Goal: Task Accomplishment & Management: Manage account settings

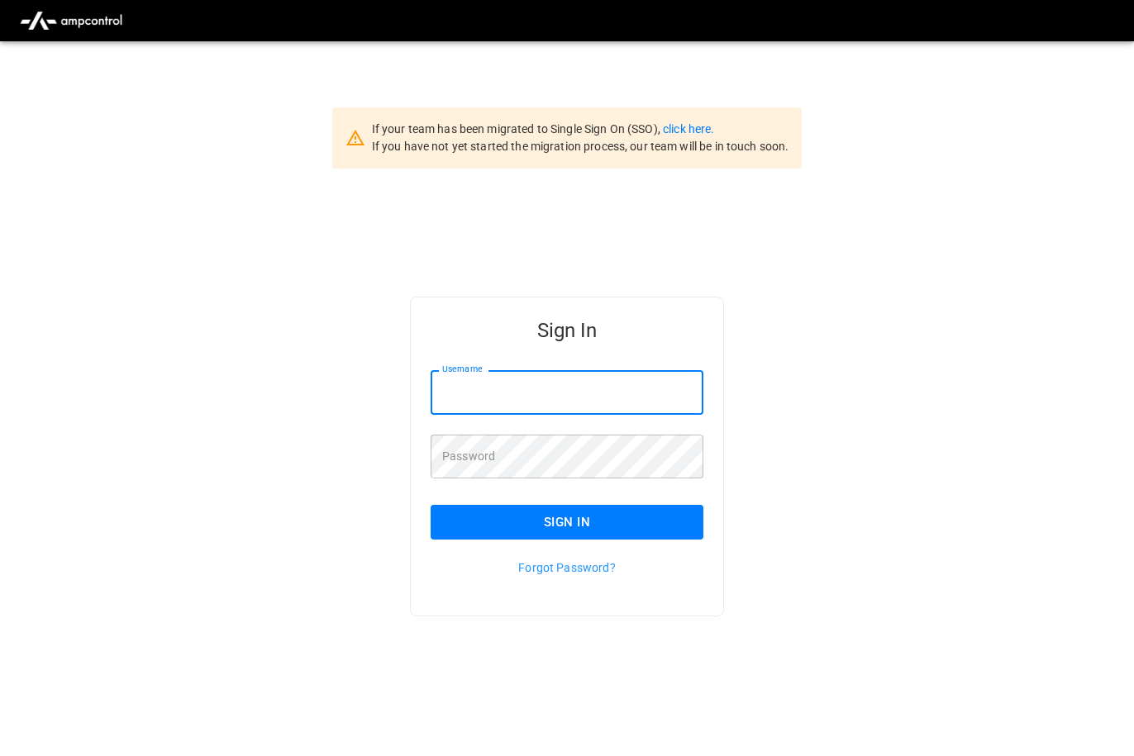
click at [639, 403] on input "Username" at bounding box center [566, 392] width 273 height 44
type input "**********"
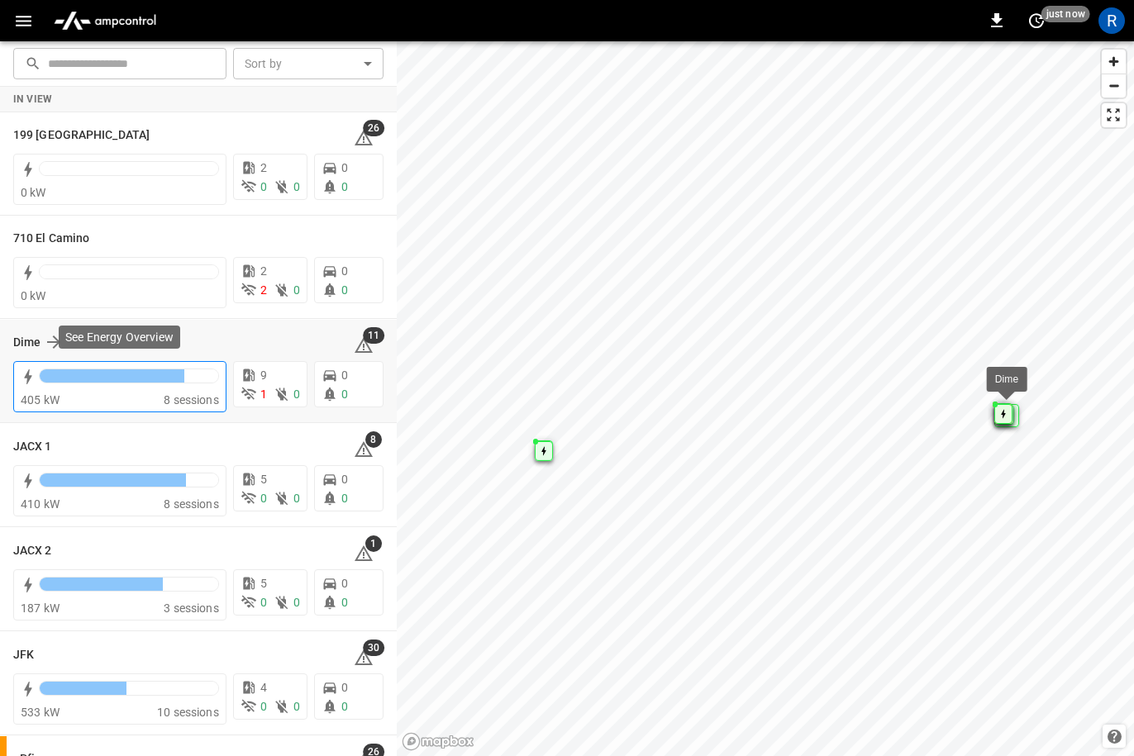
scroll to position [188, 0]
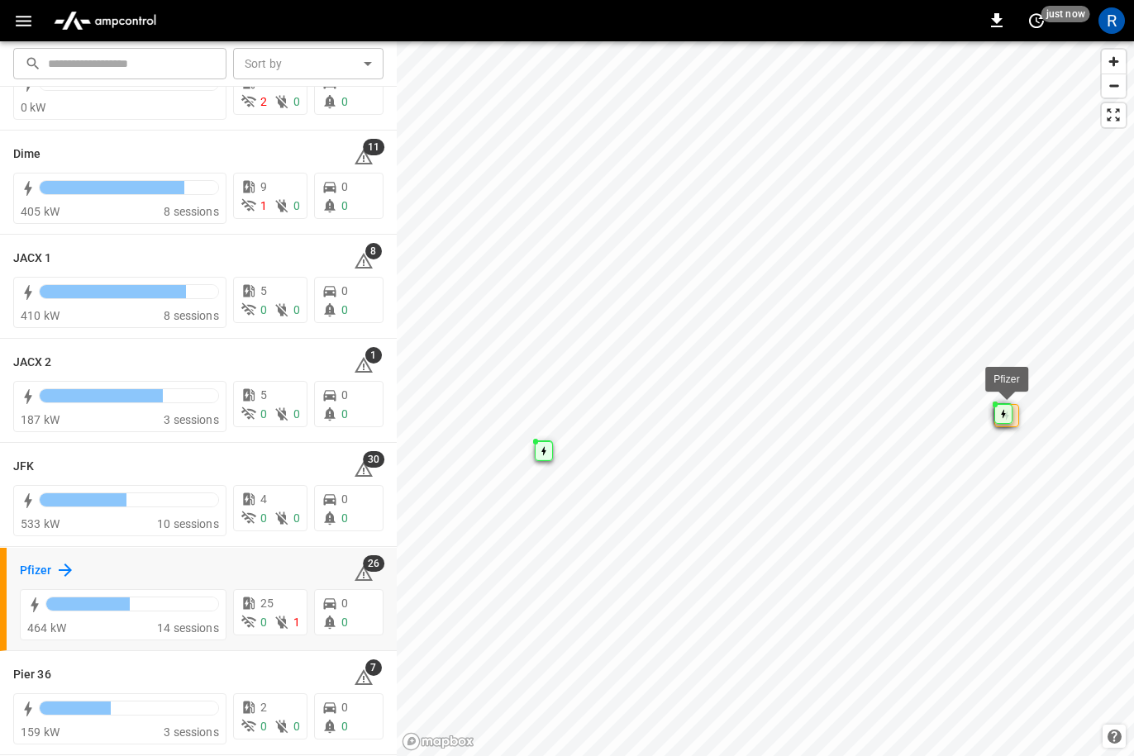
click at [66, 570] on icon at bounding box center [65, 570] width 13 height 13
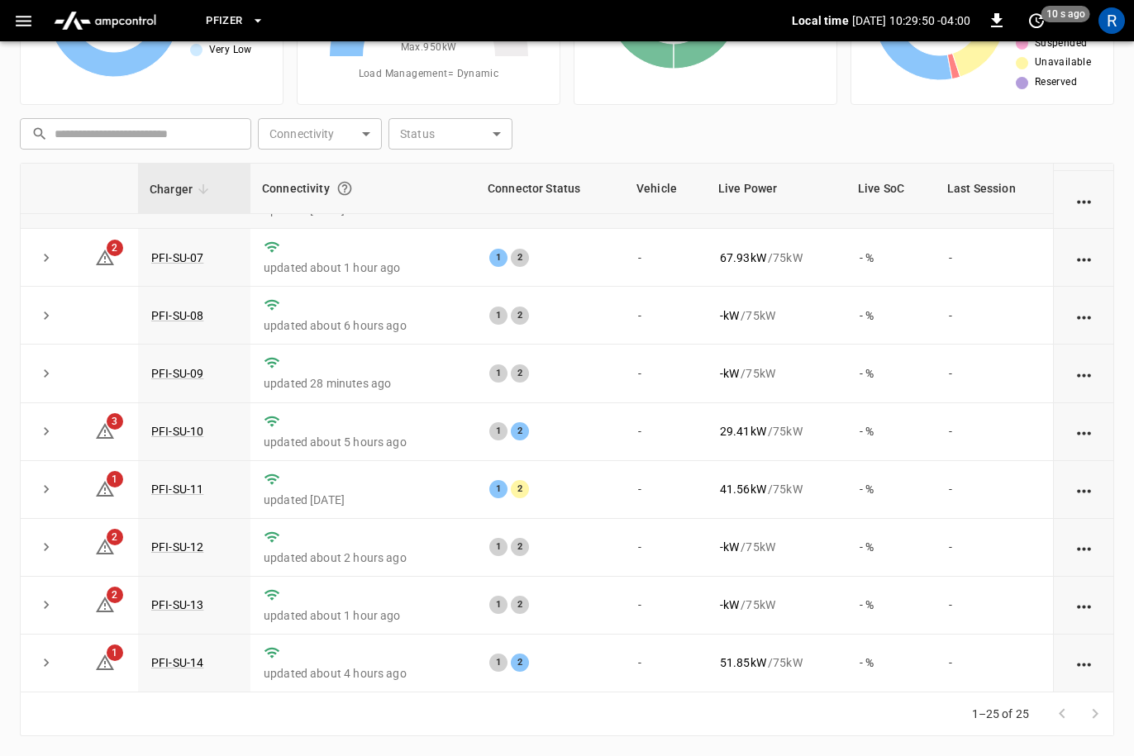
scroll to position [345, 0]
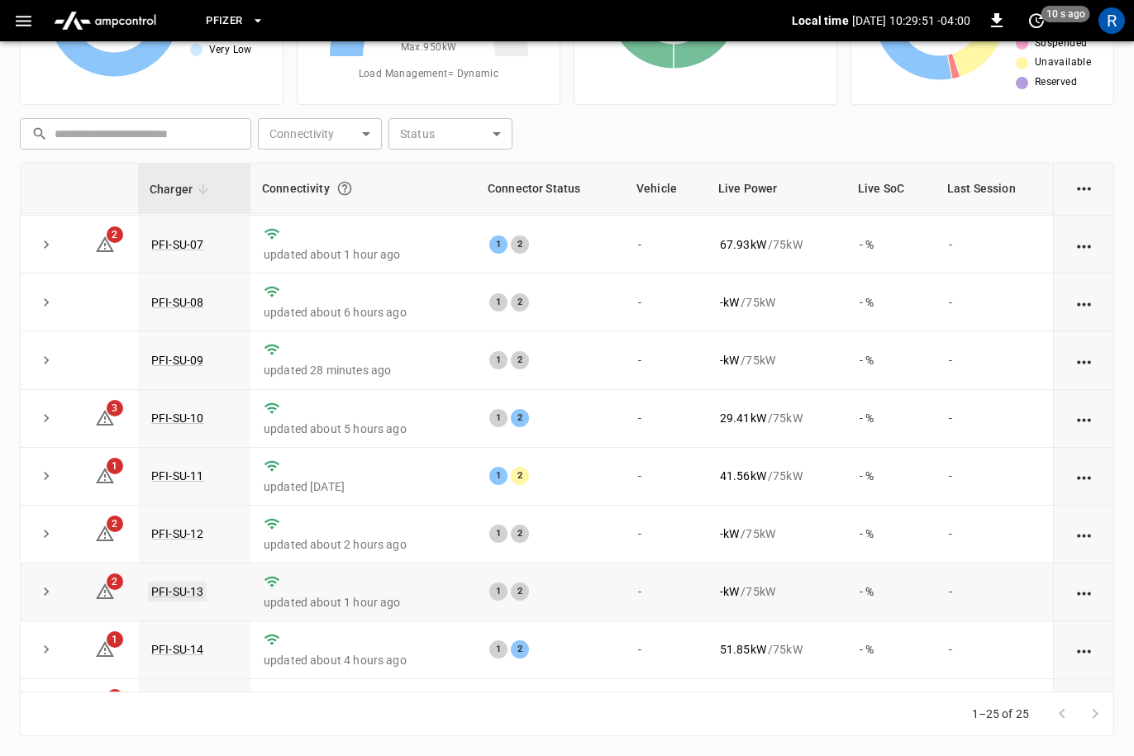
click at [190, 602] on link "PFI-SU-13" at bounding box center [177, 592] width 59 height 20
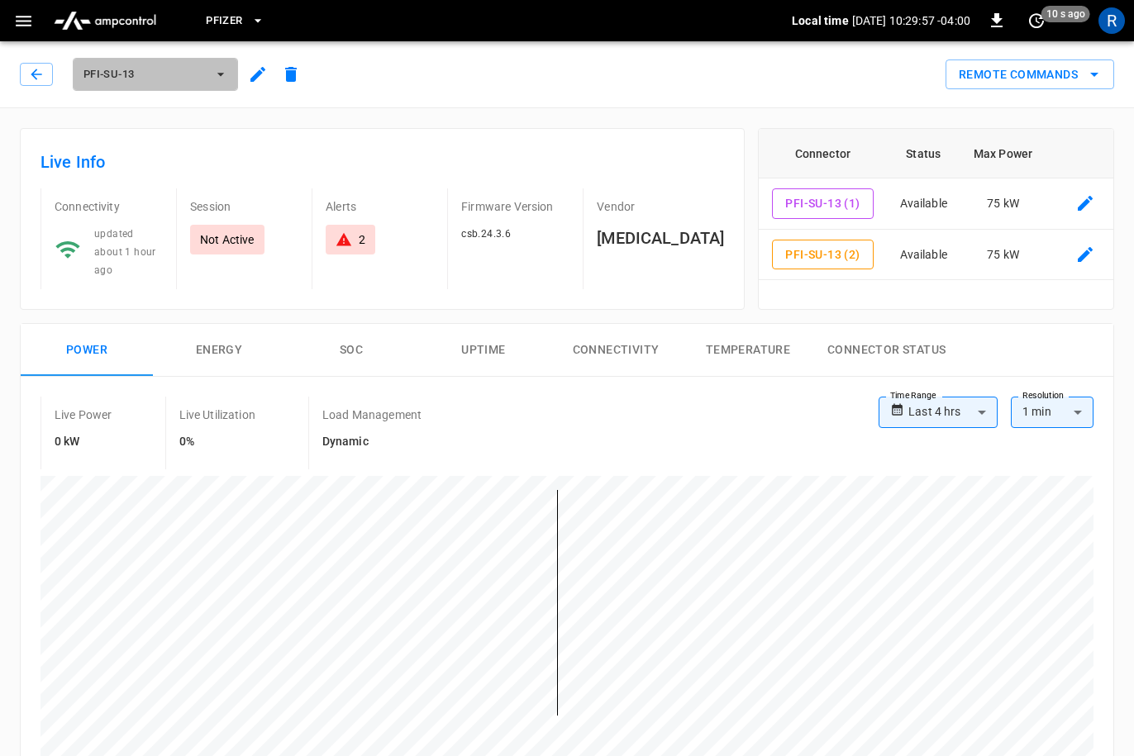
click at [148, 75] on span "PFI-SU-13" at bounding box center [144, 74] width 122 height 19
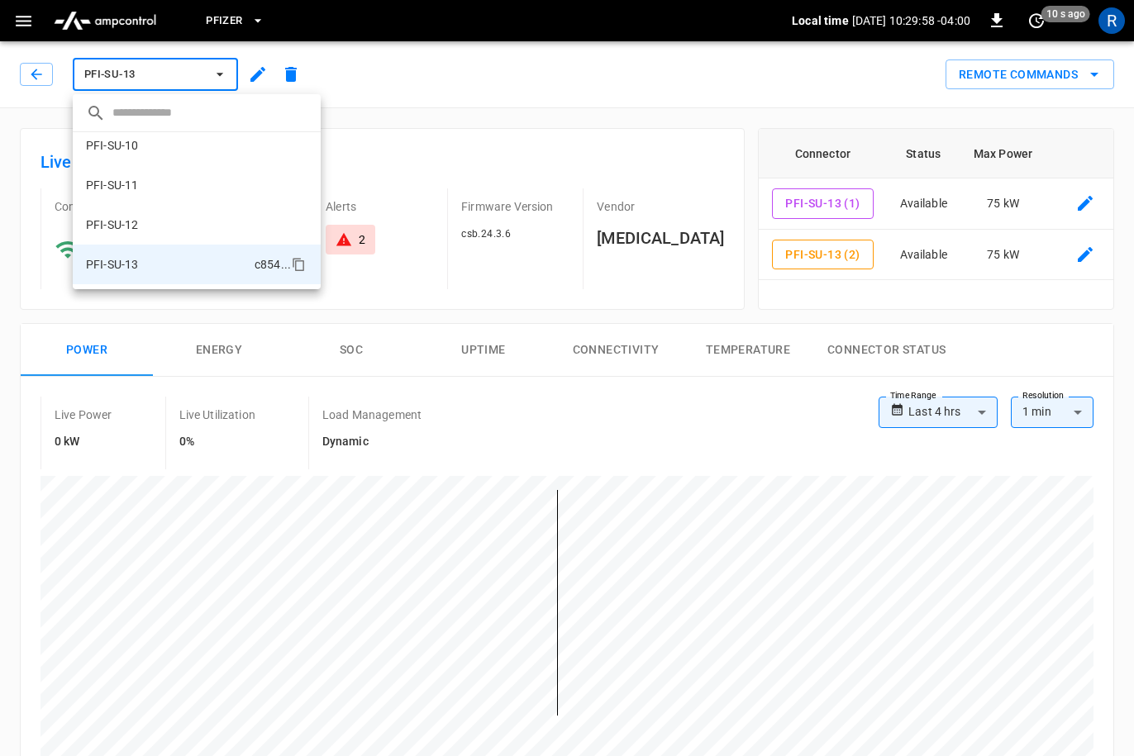
scroll to position [305, 0]
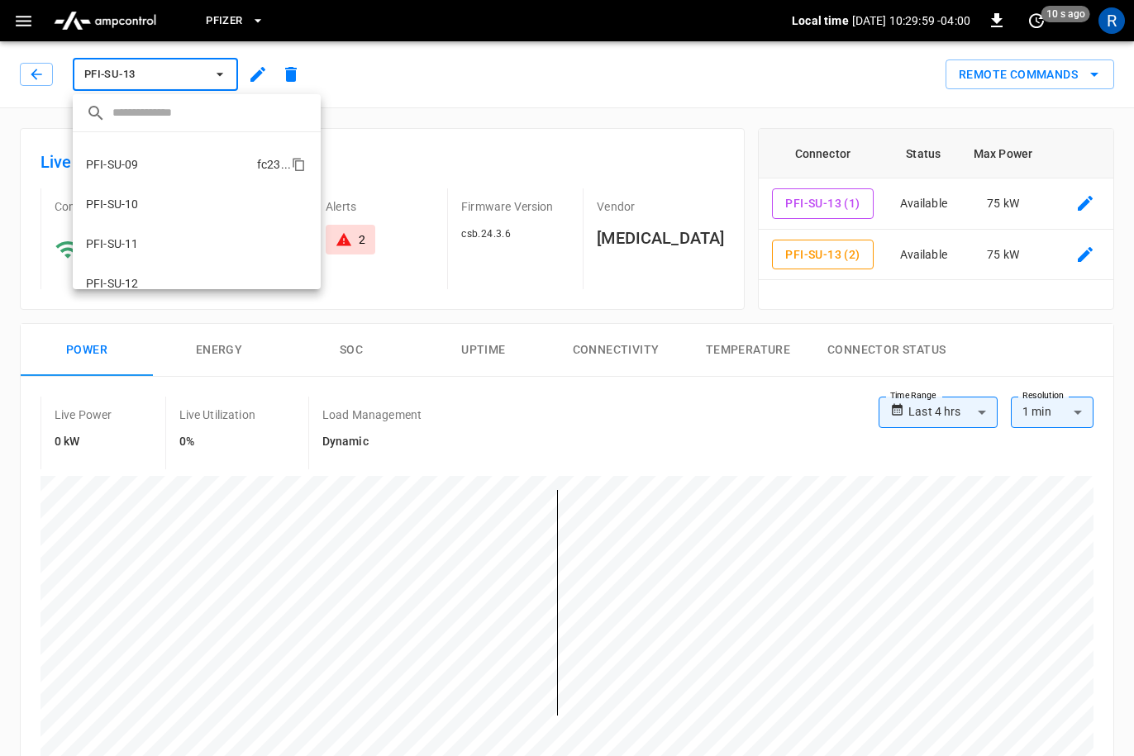
click at [231, 176] on li "PFI-SU-09 fc23 ..." at bounding box center [197, 165] width 248 height 40
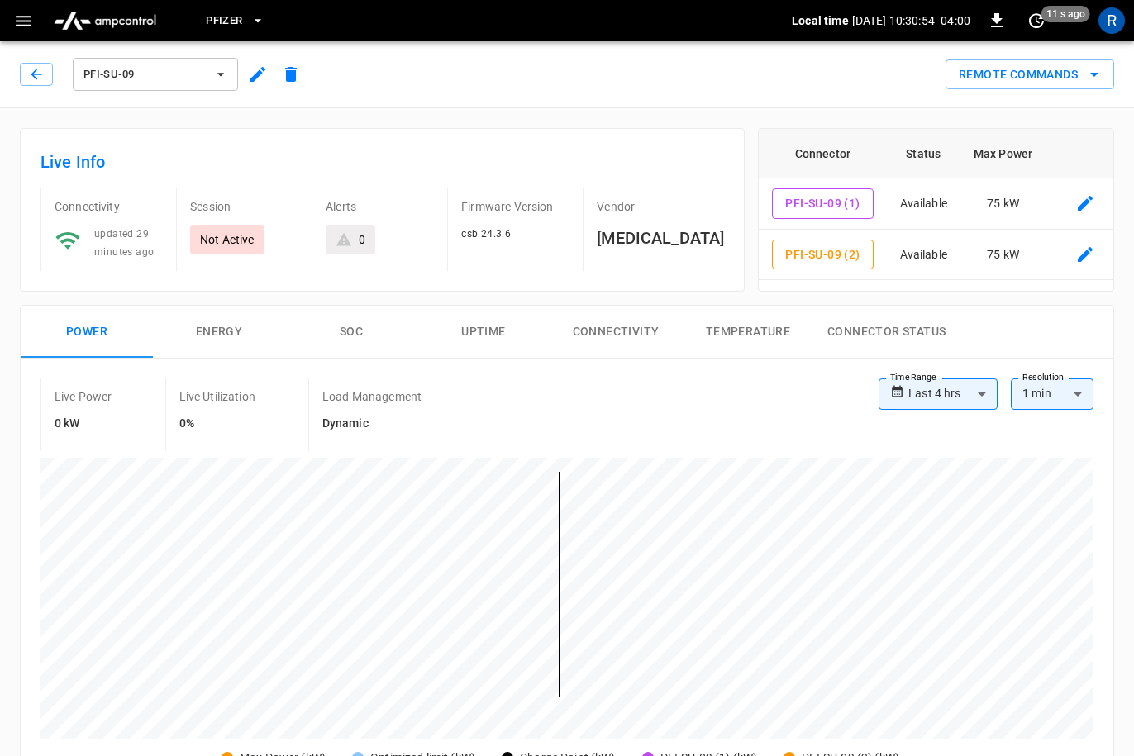
click at [137, 74] on span "PFI-SU-09" at bounding box center [144, 74] width 122 height 19
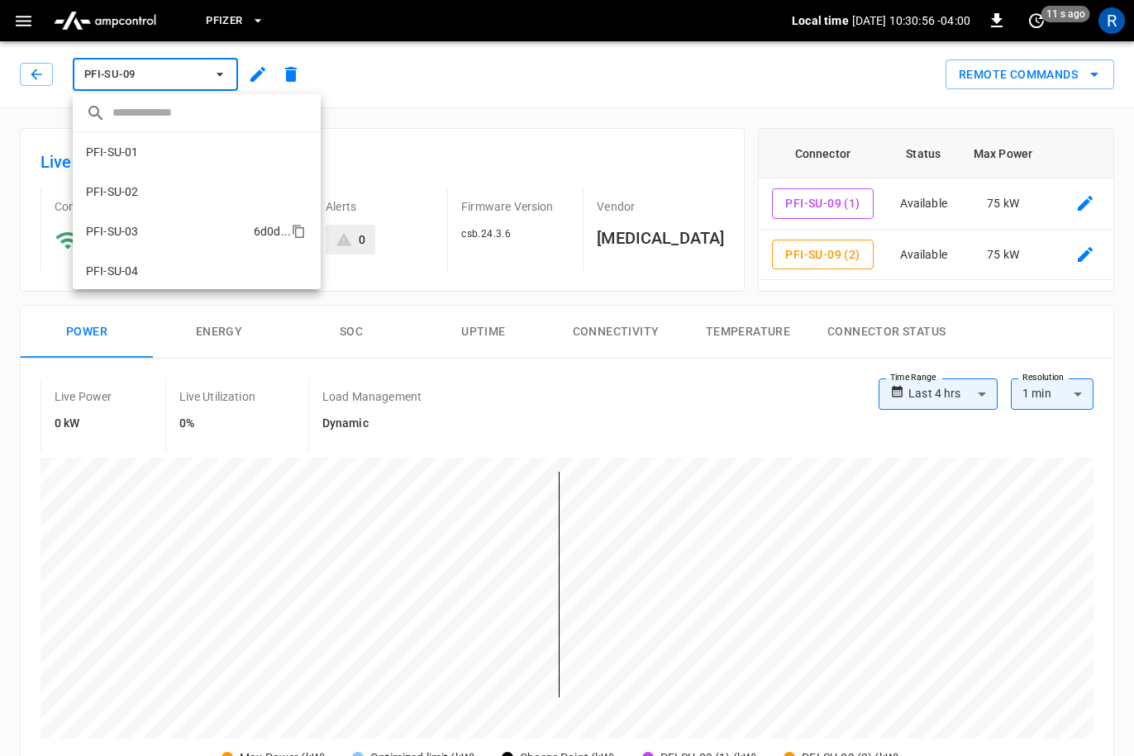
click at [197, 234] on li "PFI-SU-03 6d0d ..." at bounding box center [197, 232] width 248 height 40
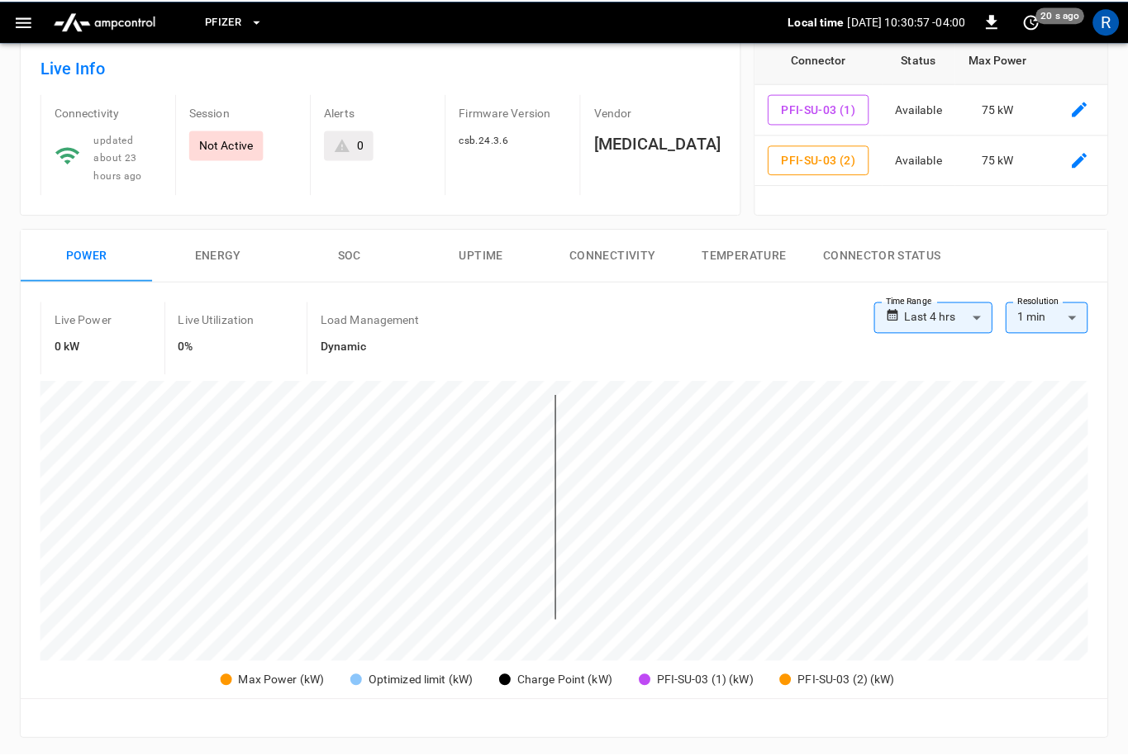
scroll to position [97, 0]
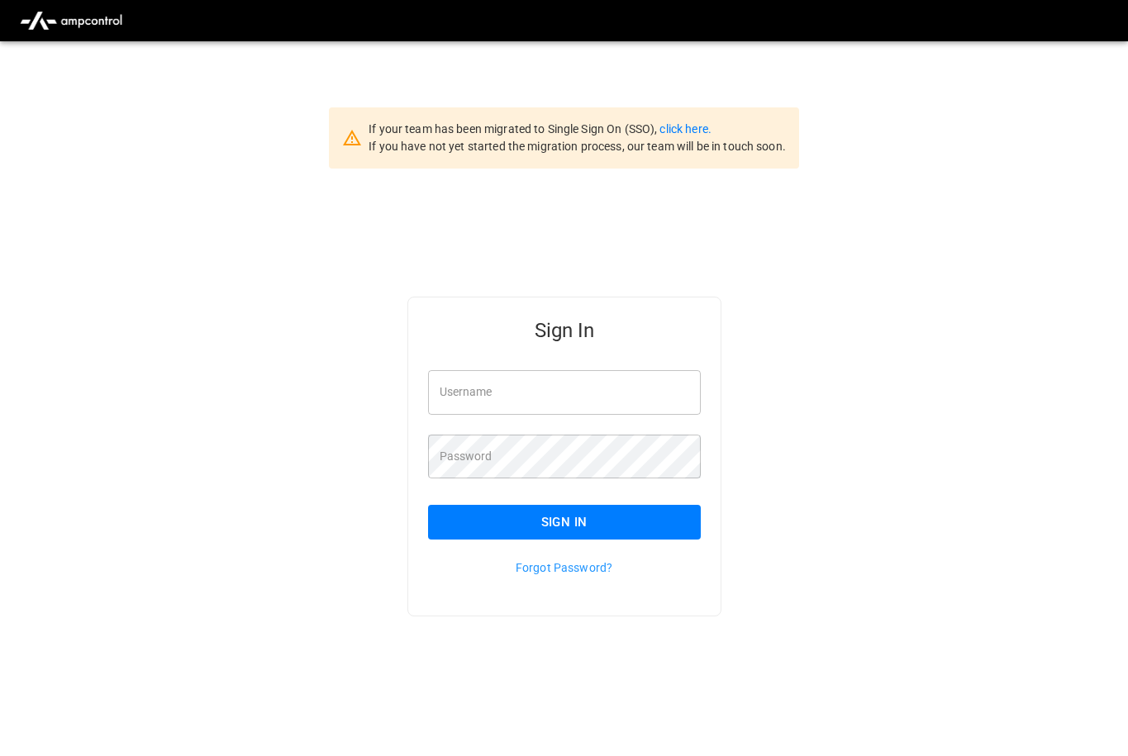
click at [516, 397] on input "Username" at bounding box center [564, 392] width 273 height 44
type input "**********"
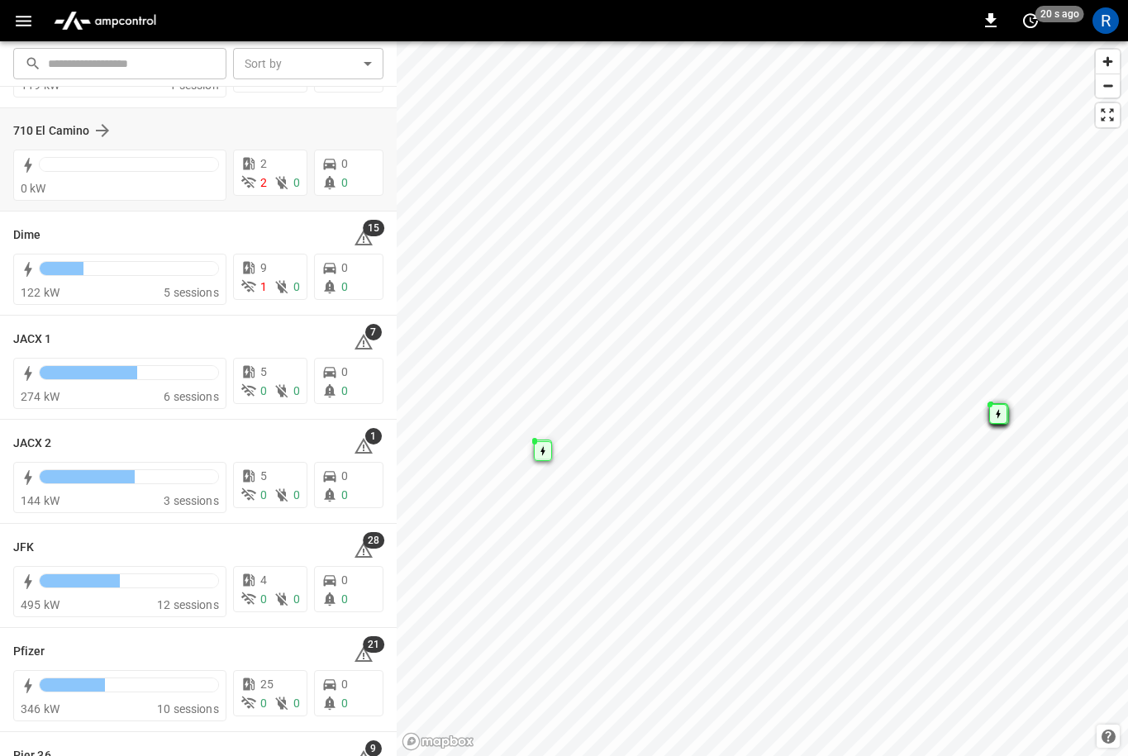
scroll to position [188, 0]
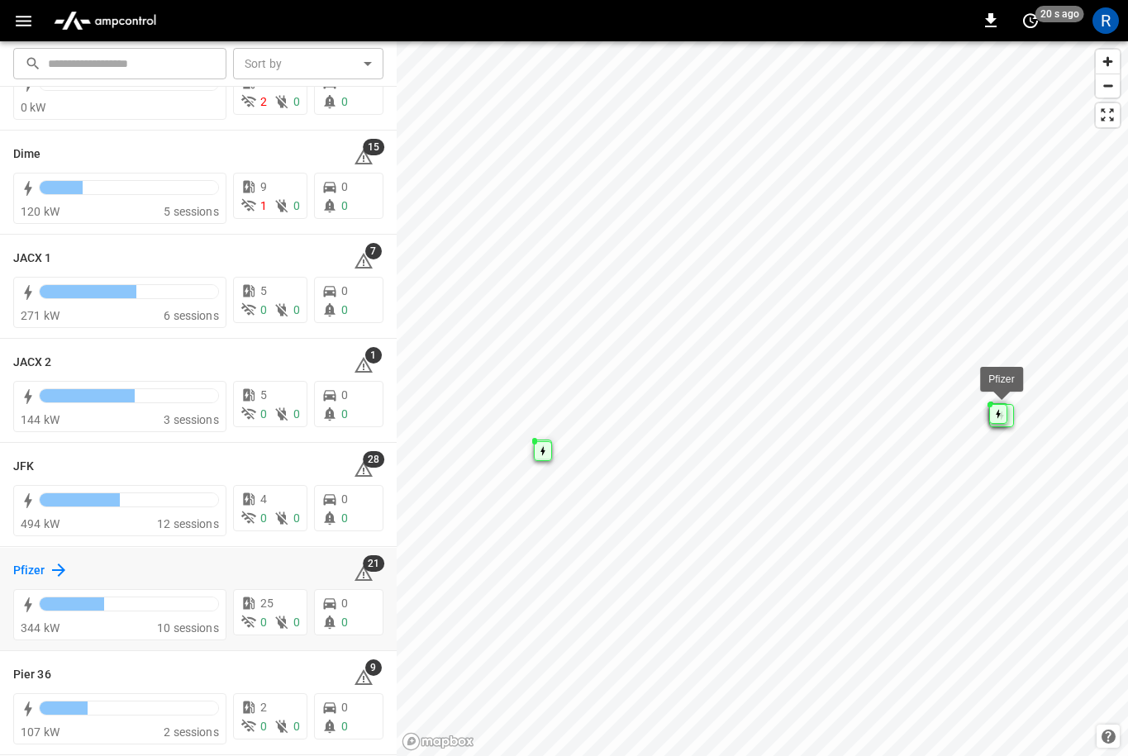
click at [55, 568] on icon at bounding box center [59, 570] width 20 height 20
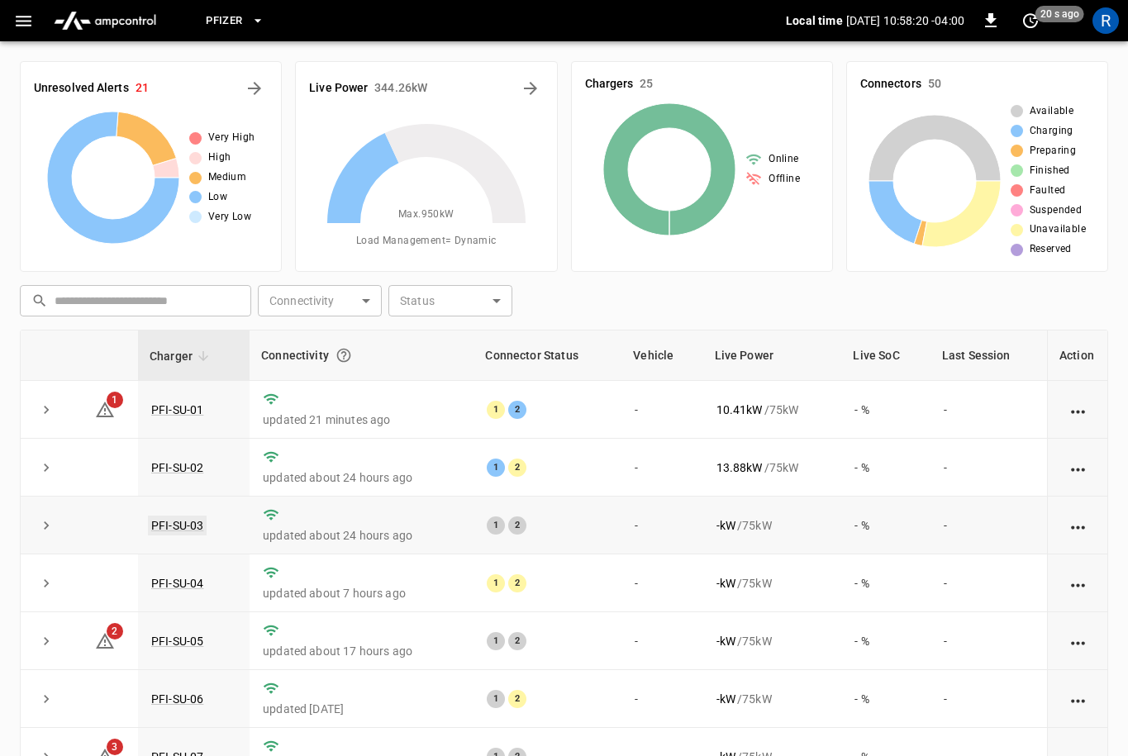
click at [189, 528] on link "PFI-SU-03" at bounding box center [177, 526] width 59 height 20
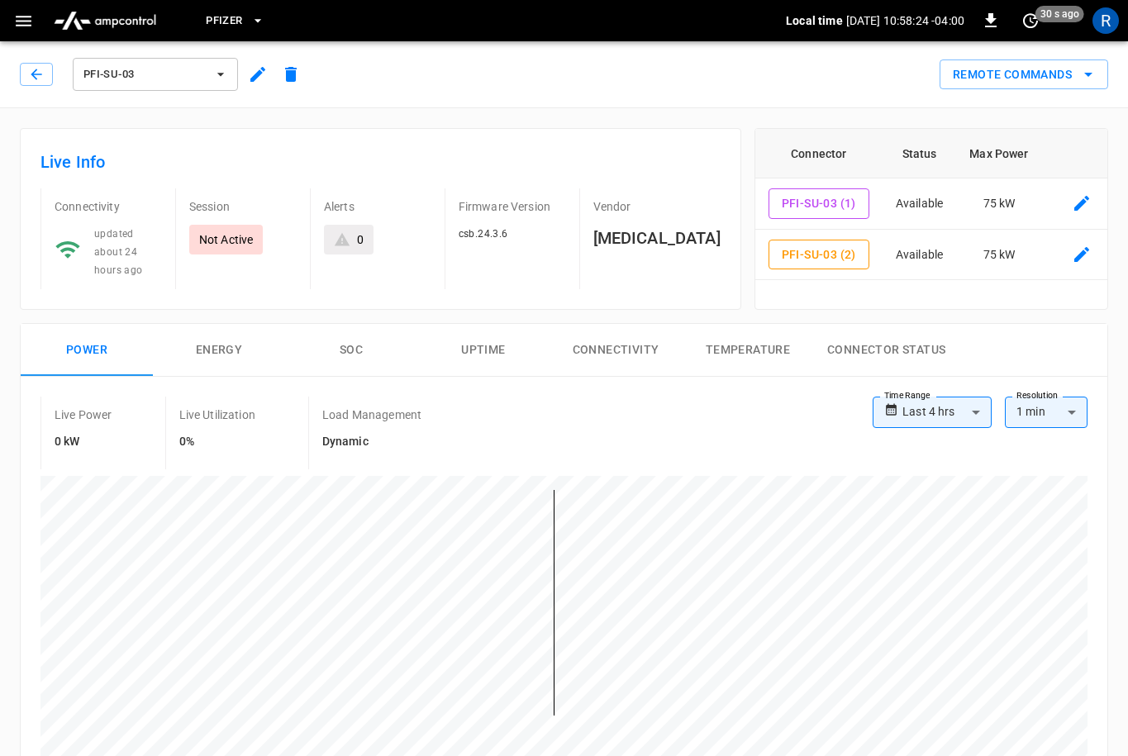
click at [207, 20] on span "Pfizer" at bounding box center [224, 21] width 36 height 19
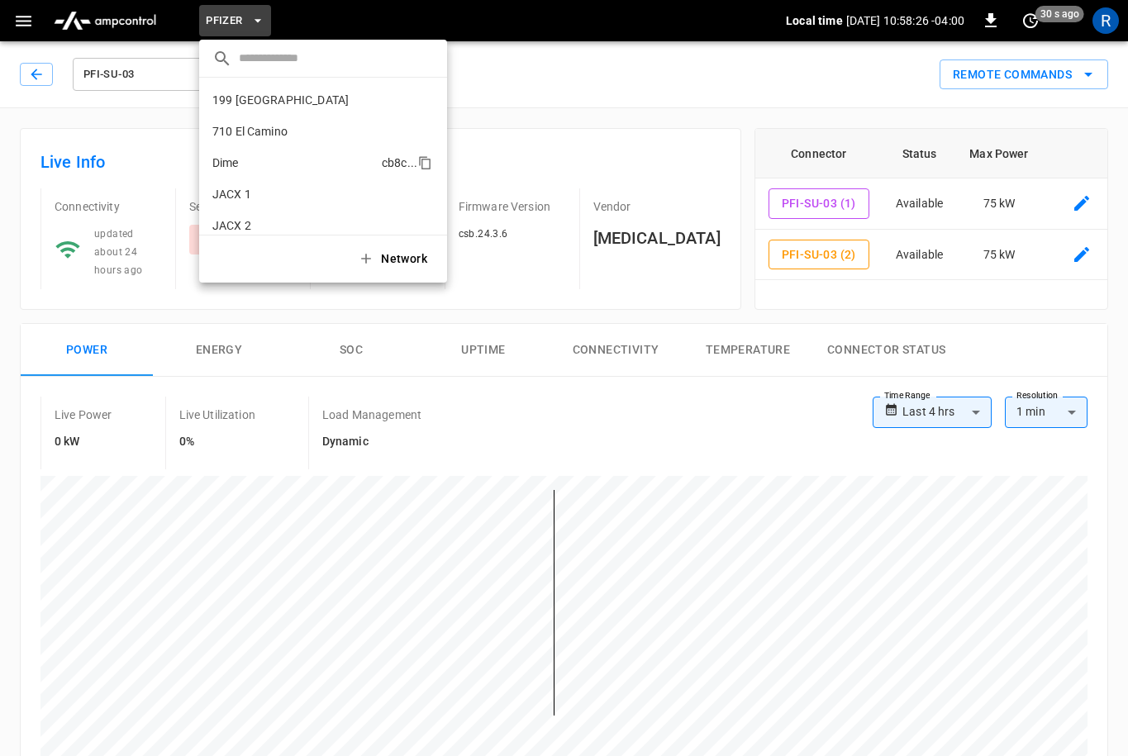
click at [256, 169] on p "Dime" at bounding box center [293, 163] width 163 height 17
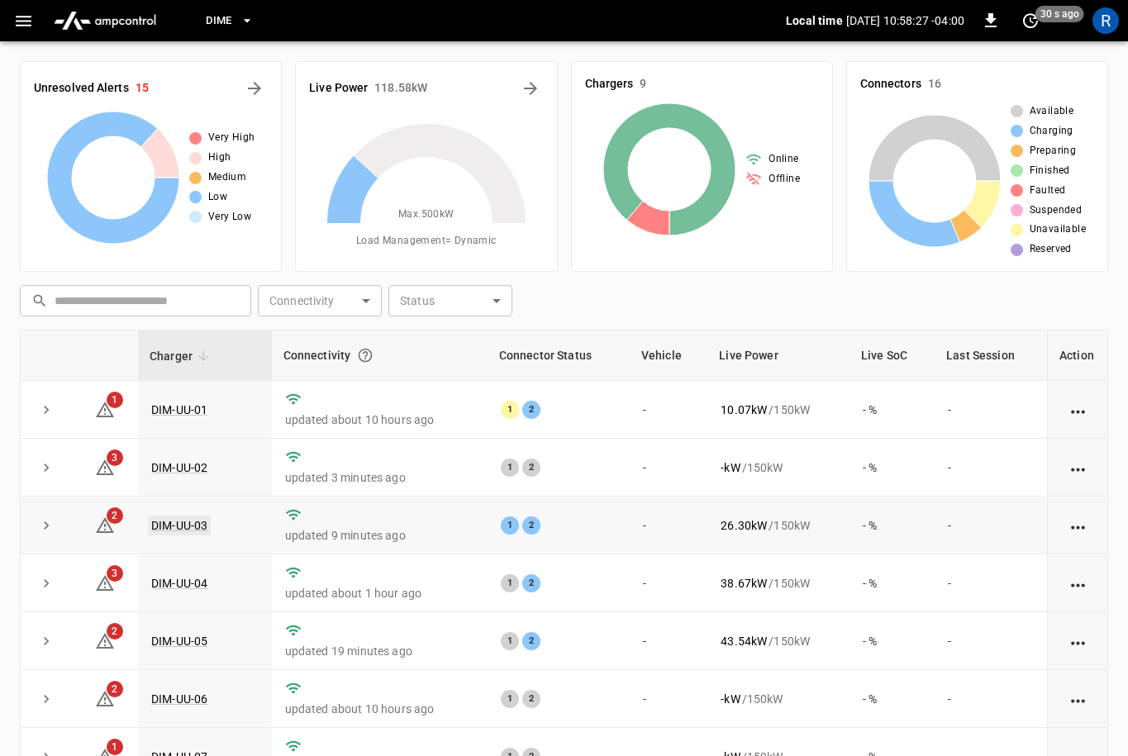
click at [197, 529] on link "DIM-UU-03" at bounding box center [179, 526] width 63 height 20
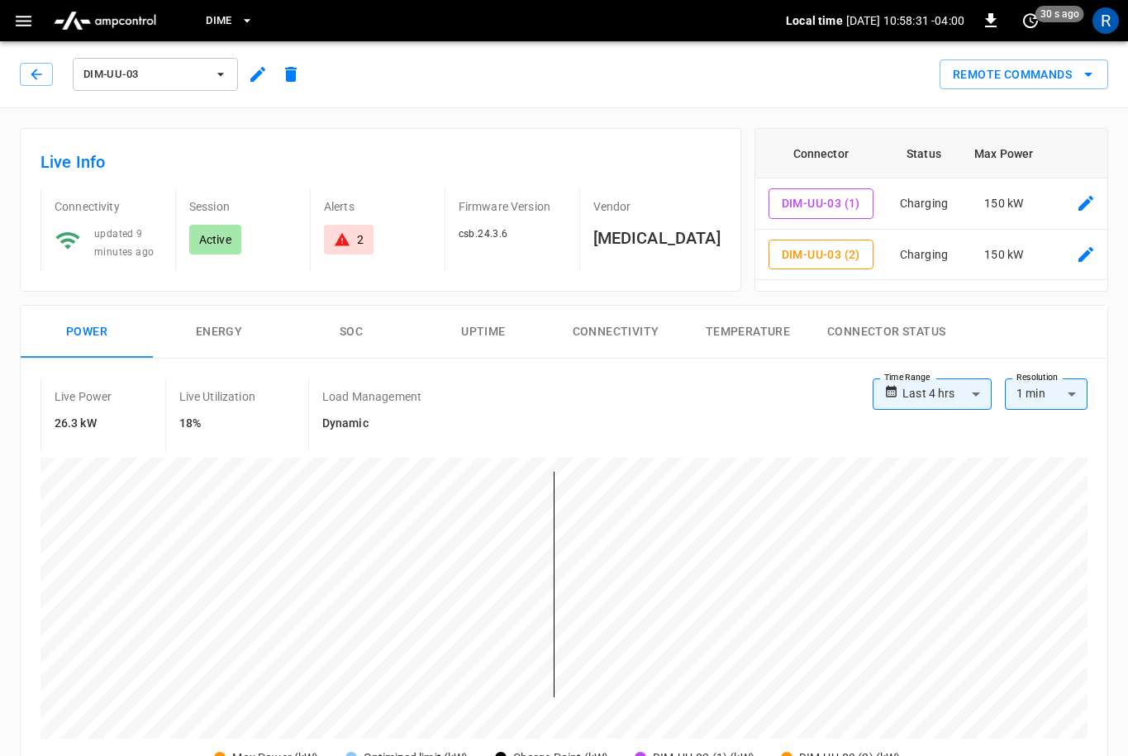
click at [181, 86] on button "DIM-UU-03" at bounding box center [155, 74] width 165 height 33
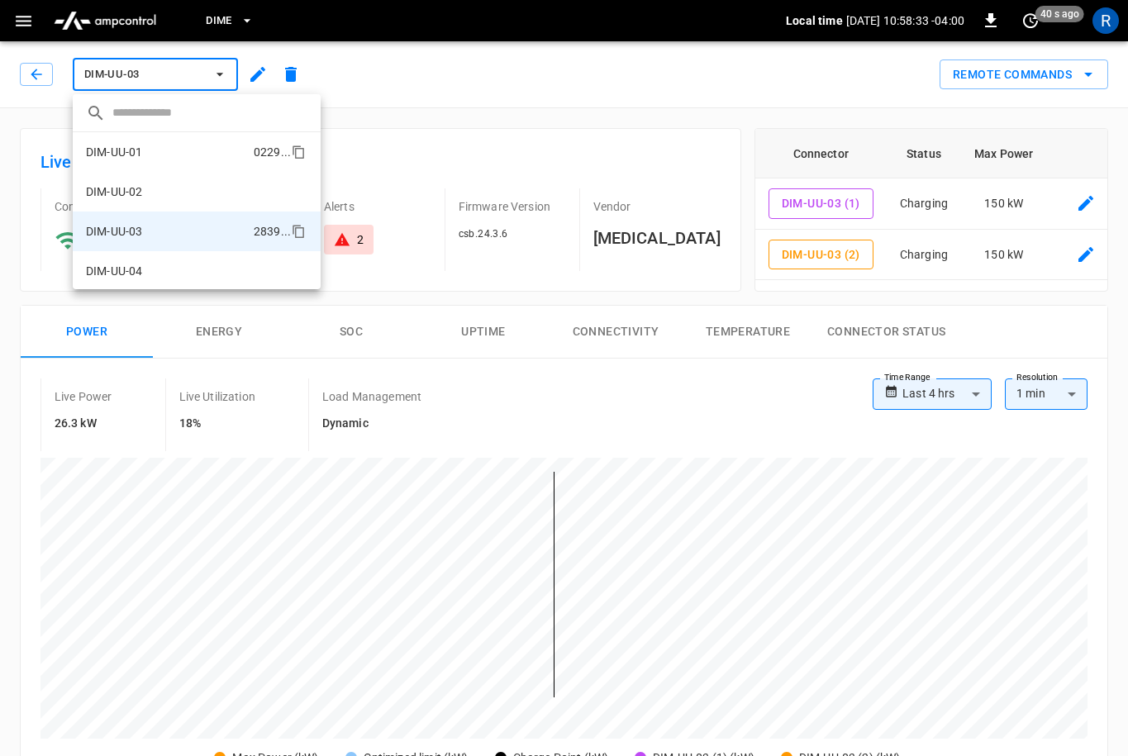
click at [156, 152] on li "DIM-UU-01 0229 ..." at bounding box center [197, 152] width 248 height 40
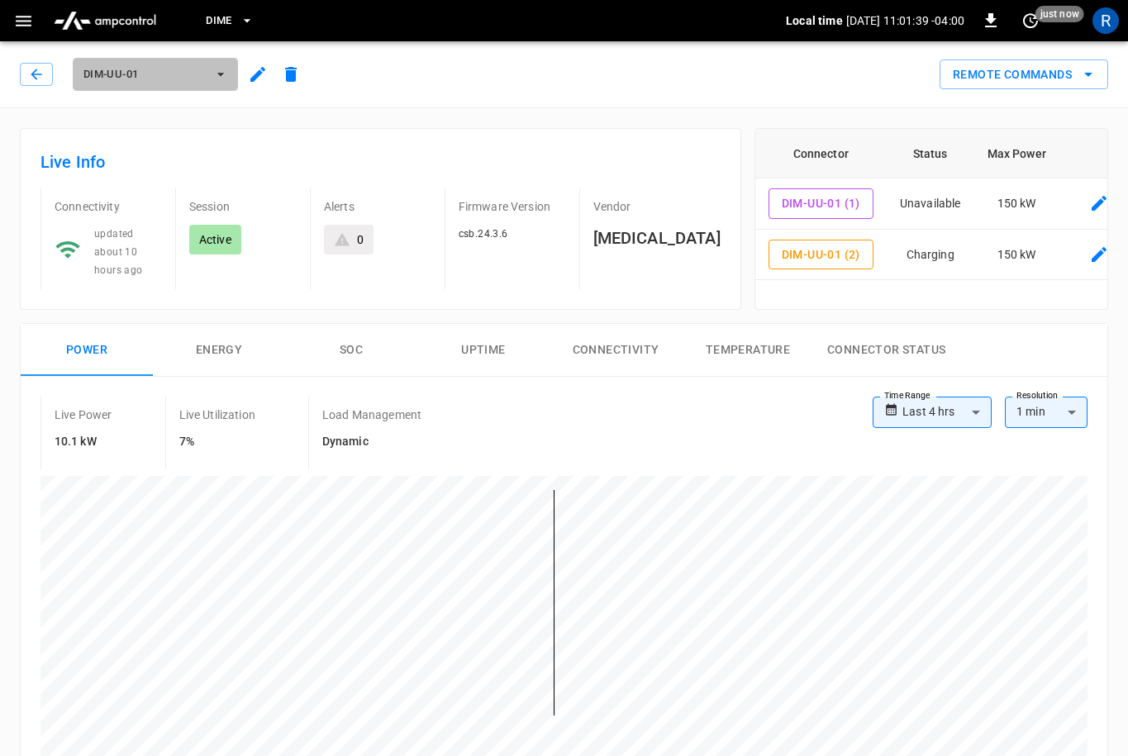
click at [129, 84] on button "DIM-UU-01" at bounding box center [155, 74] width 165 height 33
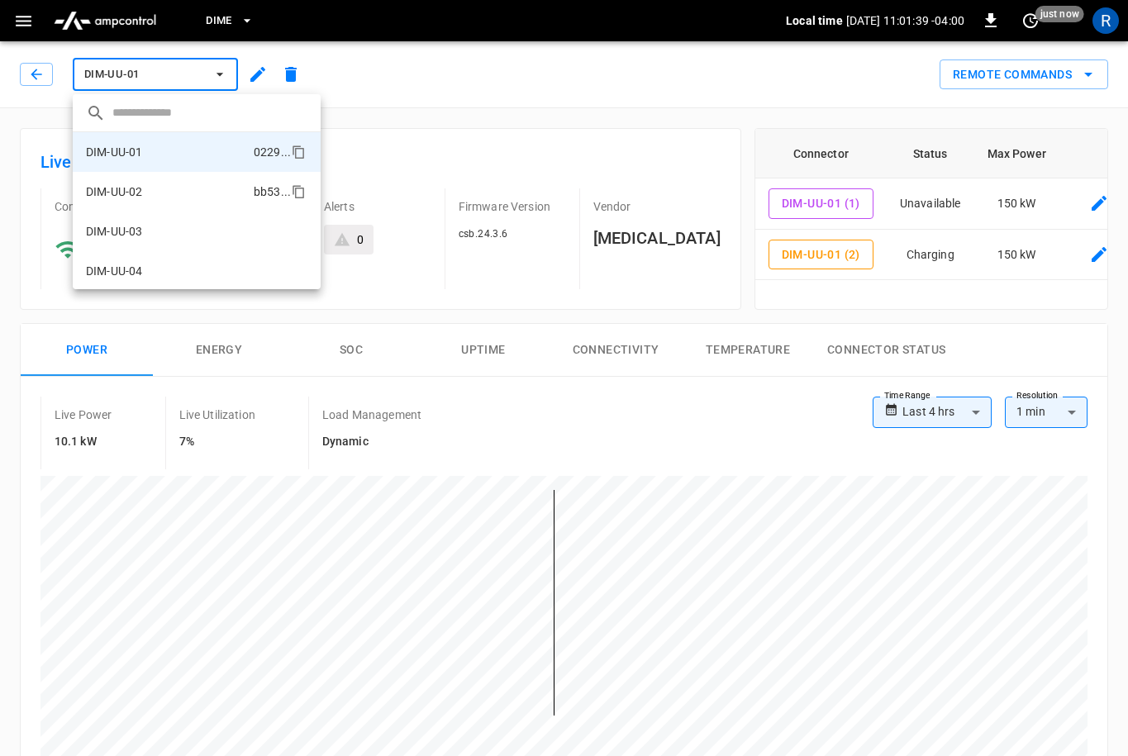
scroll to position [200, 0]
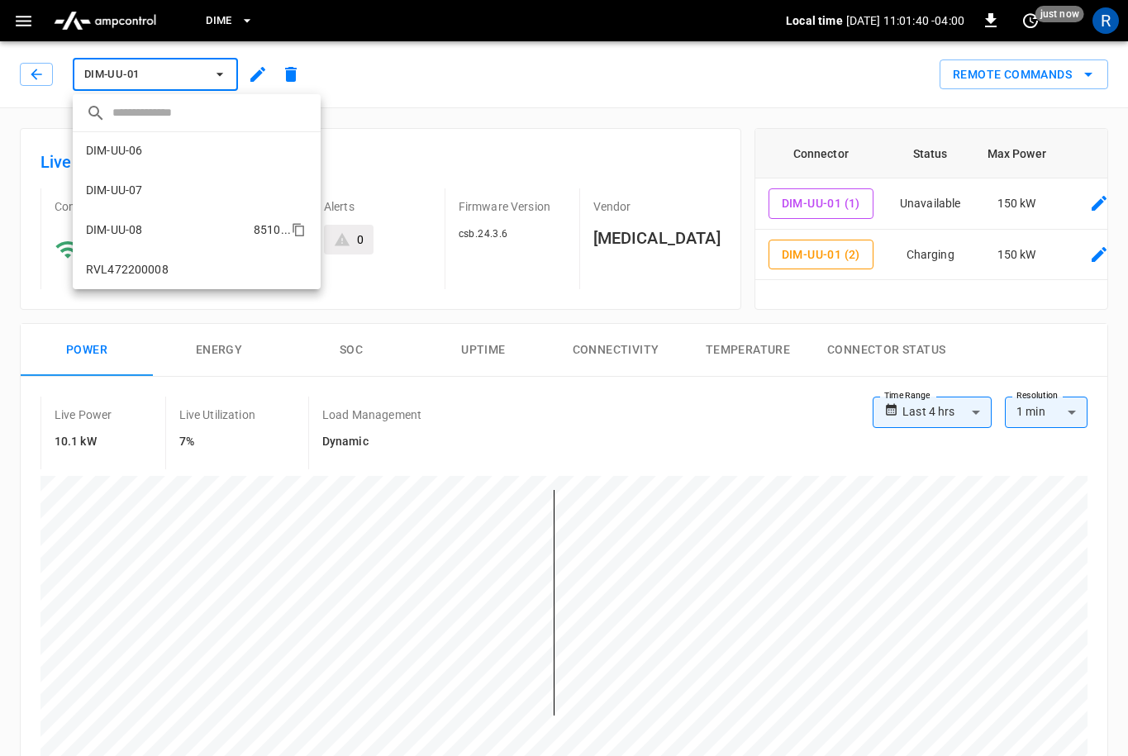
click at [155, 218] on li "DIM-UU-08 8510 ..." at bounding box center [197, 230] width 248 height 40
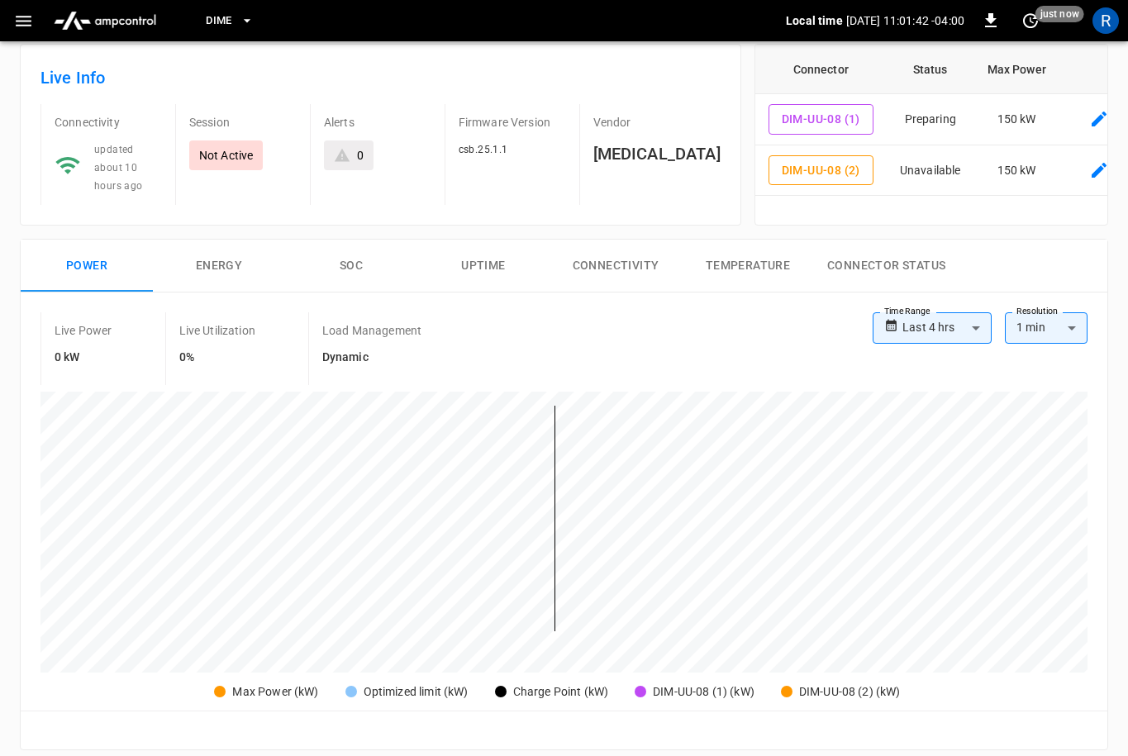
scroll to position [86, 0]
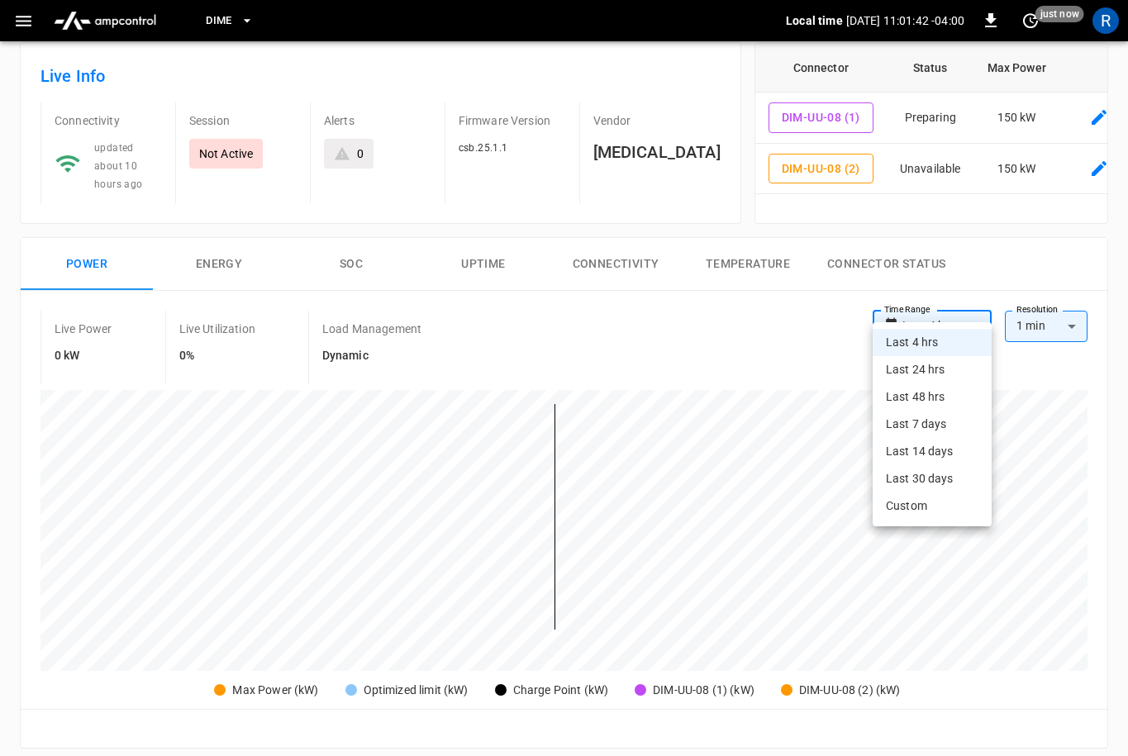
click at [957, 312] on body "**********" at bounding box center [564, 699] width 1128 height 1571
click at [946, 402] on li "Last 48 hrs" at bounding box center [932, 396] width 119 height 27
type input "**********"
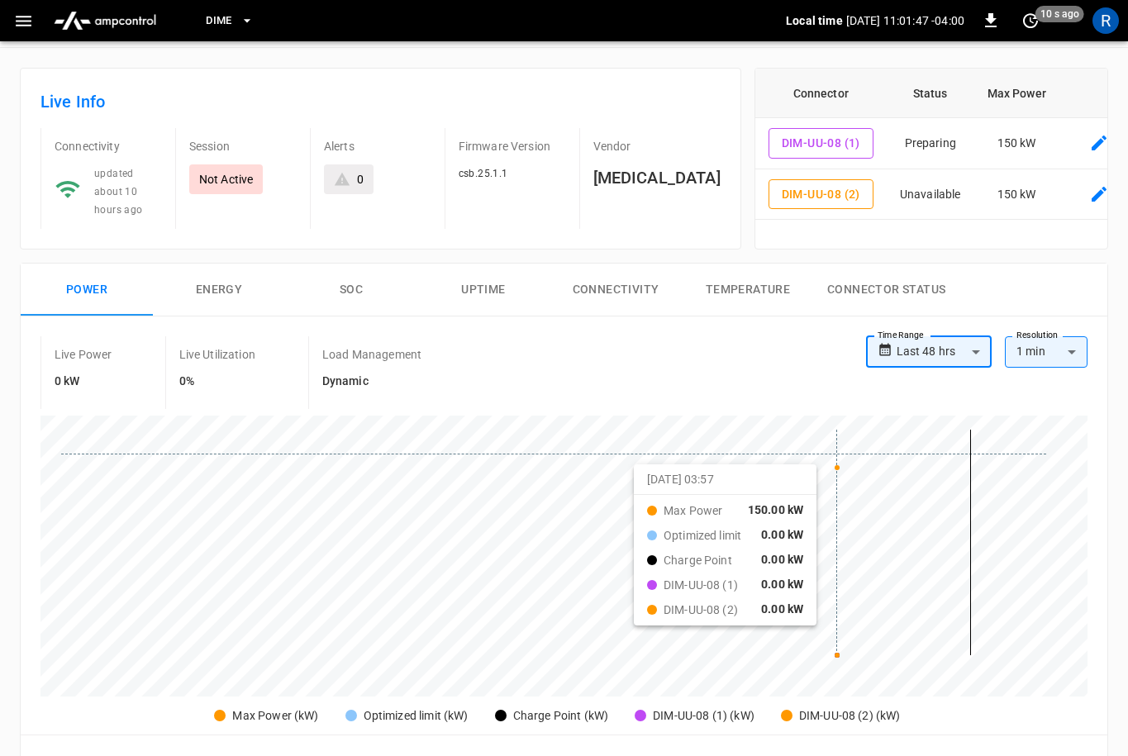
scroll to position [0, 0]
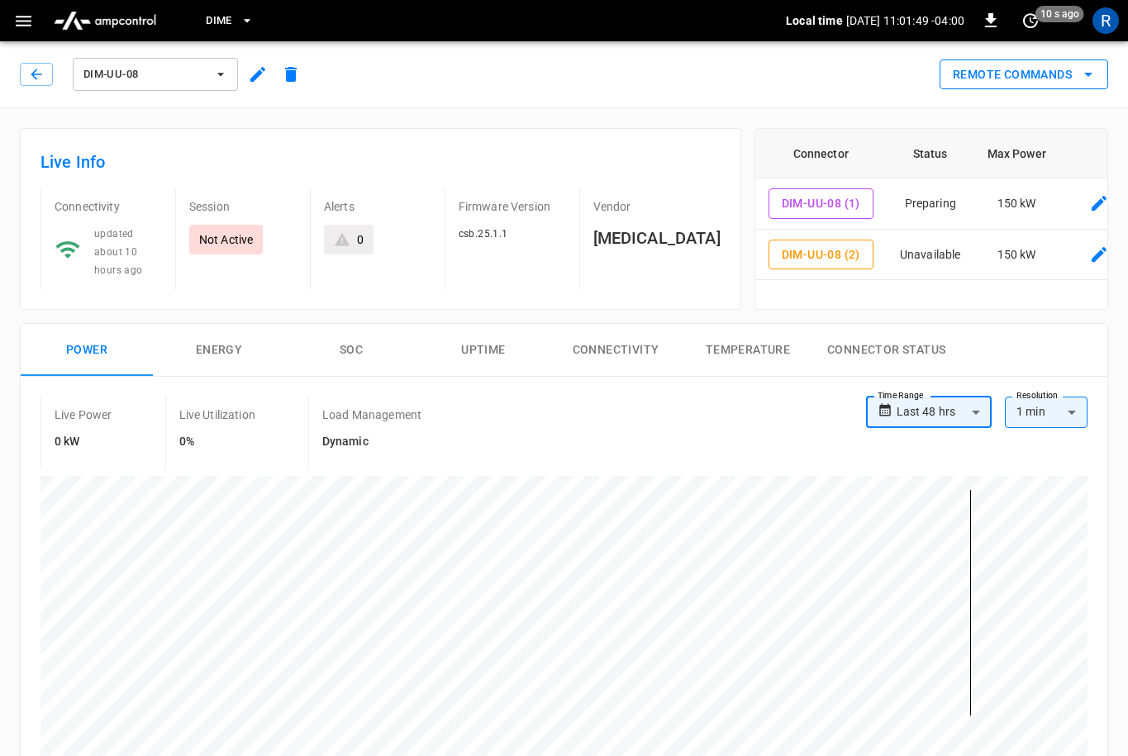
click at [1082, 83] on icon "remote commands options" at bounding box center [1088, 74] width 20 height 20
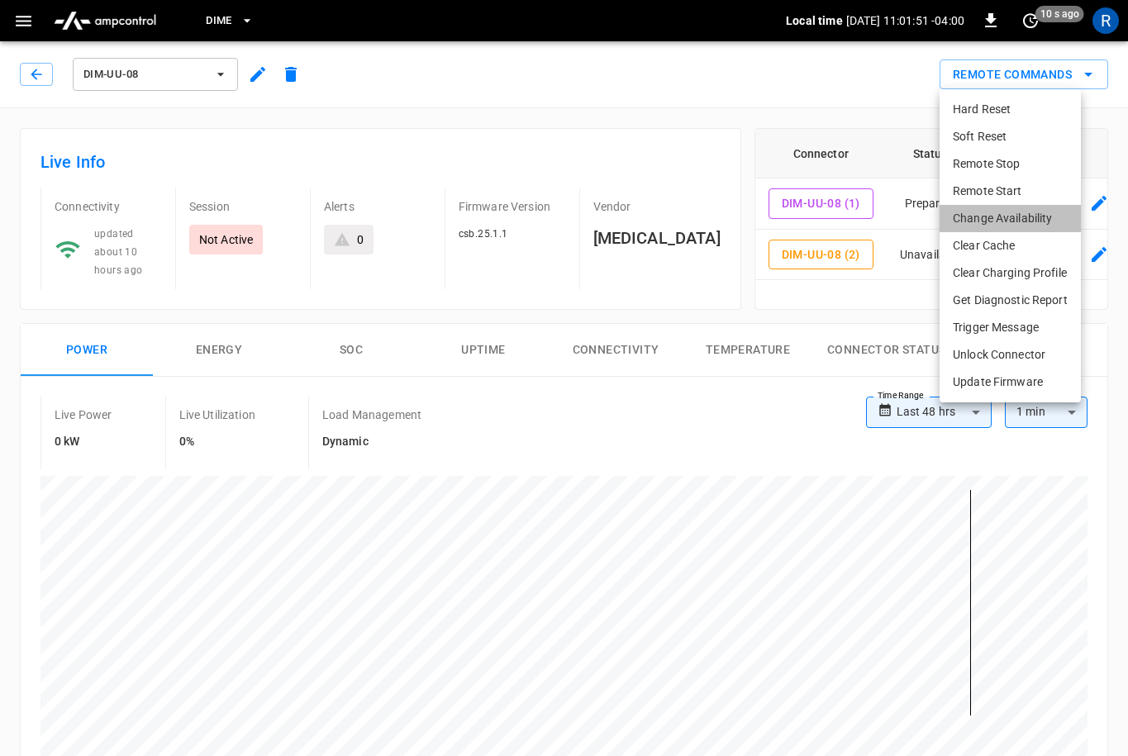
click at [1025, 218] on li "Change Availability" at bounding box center [1009, 218] width 141 height 27
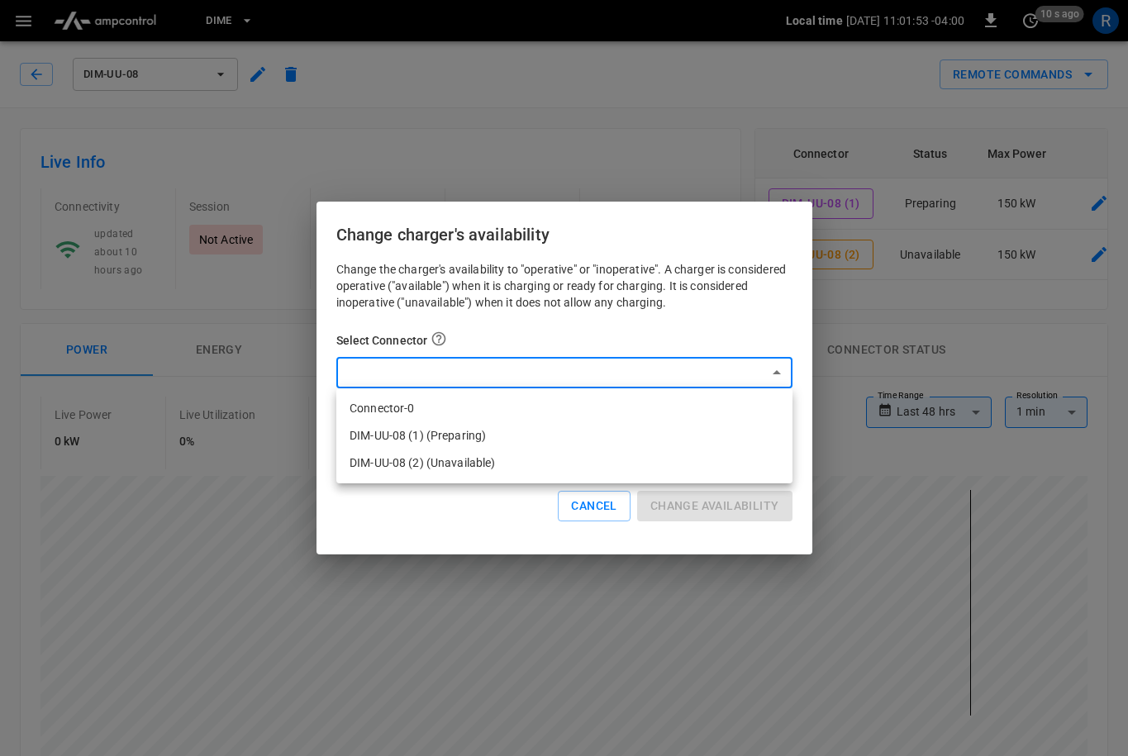
click at [562, 452] on li "DIM-UU-08 (2) (Unavailable)" at bounding box center [564, 462] width 456 height 27
type input "**********"
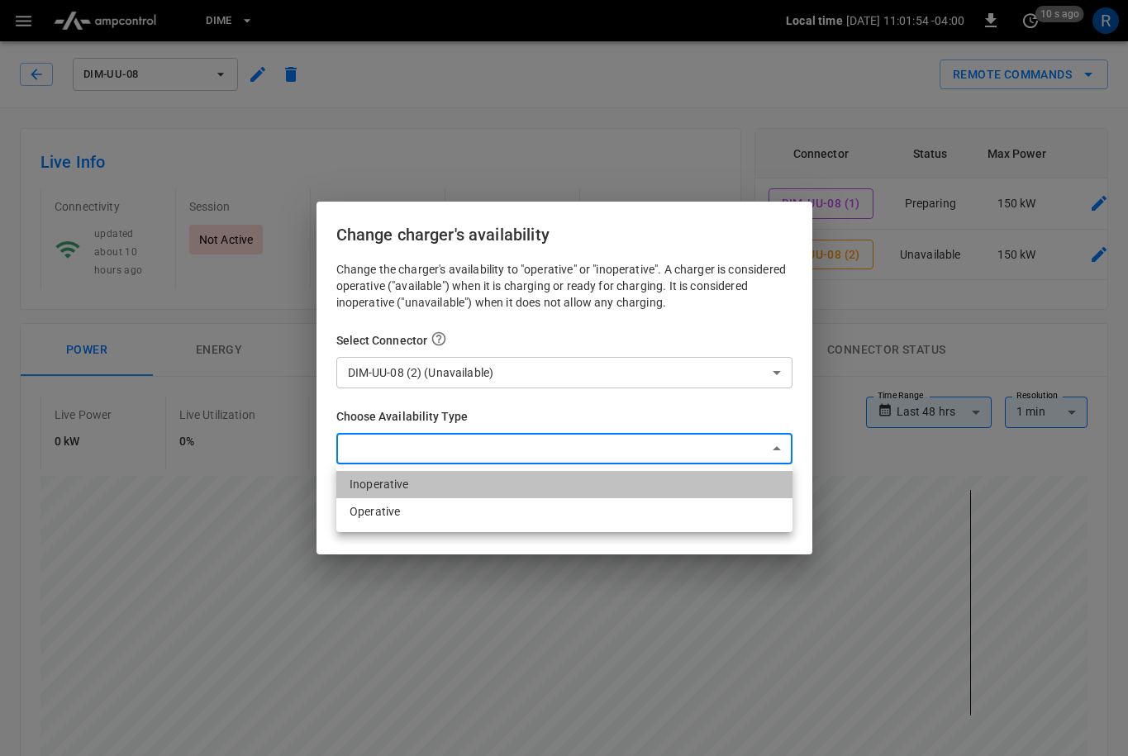
click at [479, 481] on li "Inoperative" at bounding box center [564, 484] width 456 height 27
type input "**********"
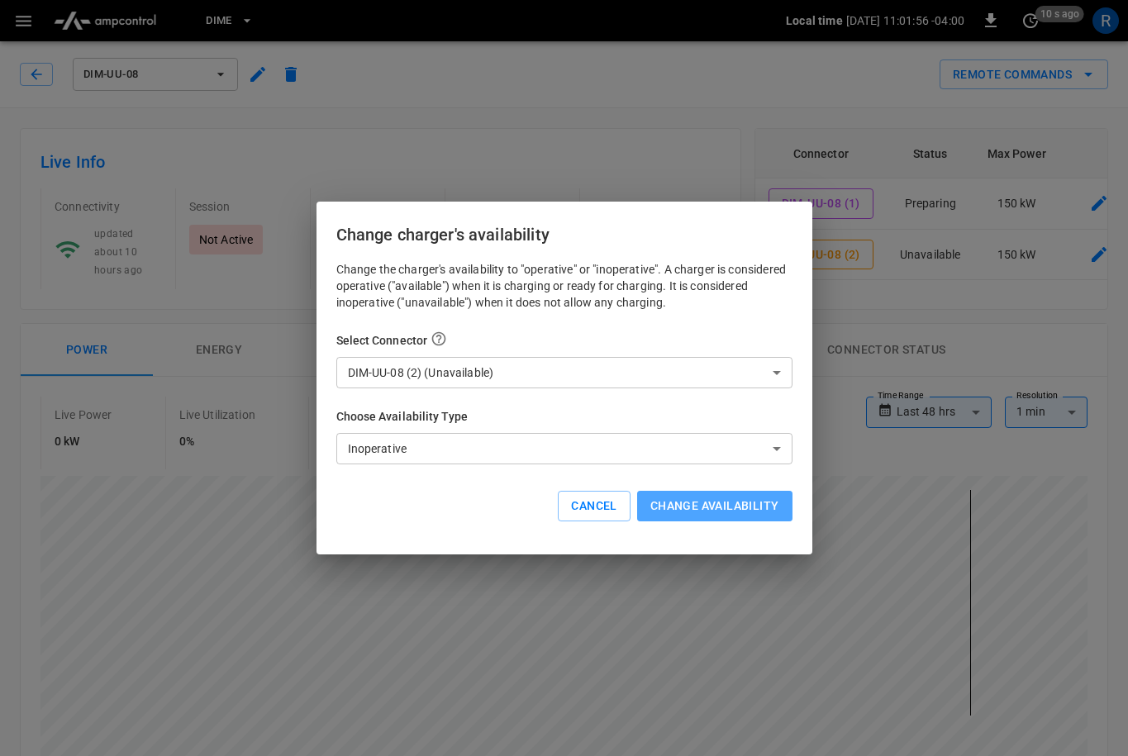
click at [728, 500] on button "Change availability" at bounding box center [714, 506] width 155 height 31
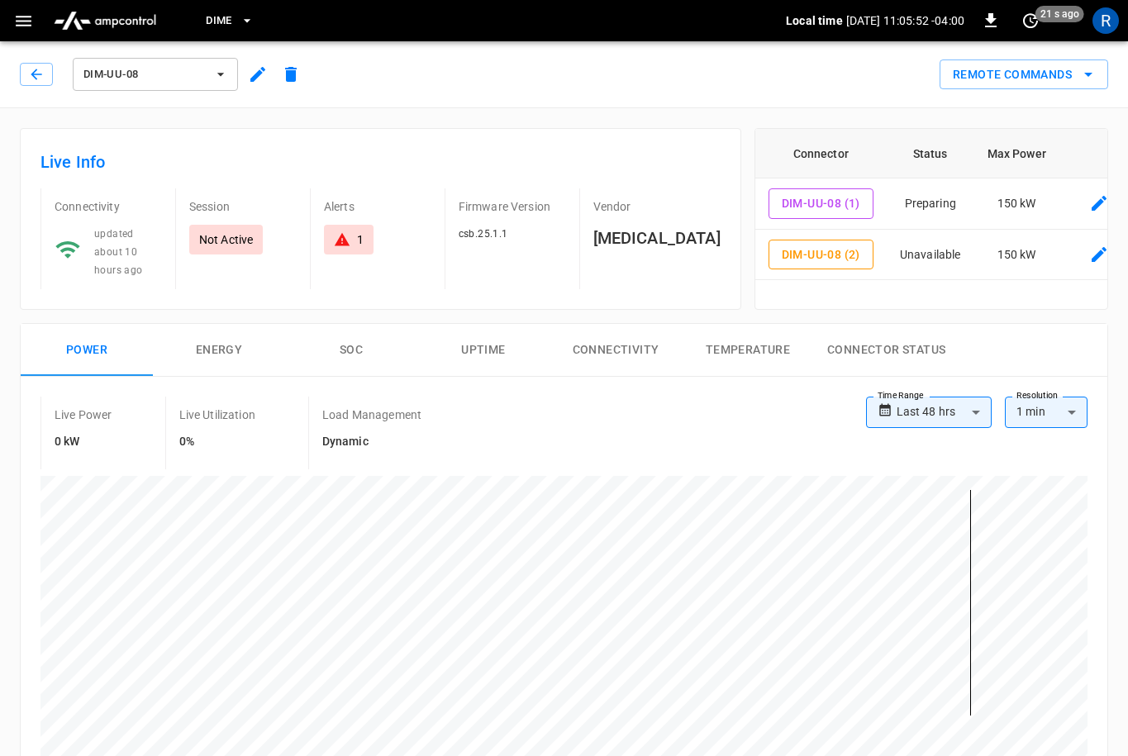
click at [198, 75] on span "DIM-UU-08" at bounding box center [144, 74] width 122 height 19
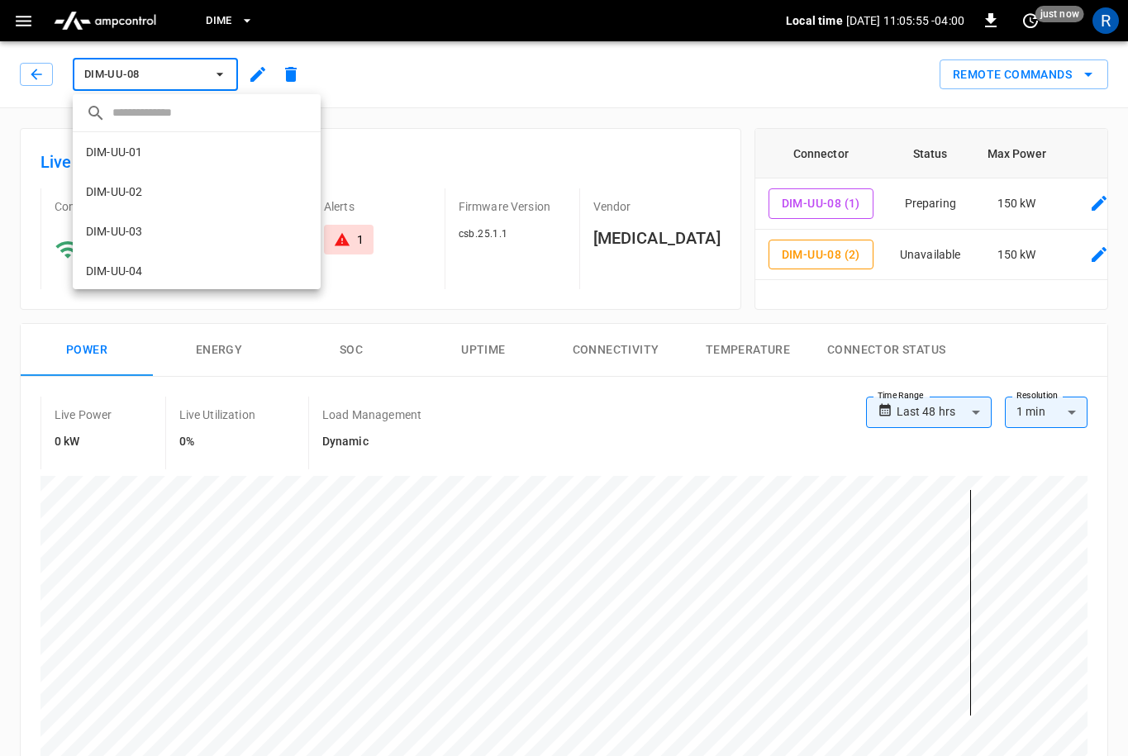
click at [848, 78] on div at bounding box center [564, 378] width 1128 height 756
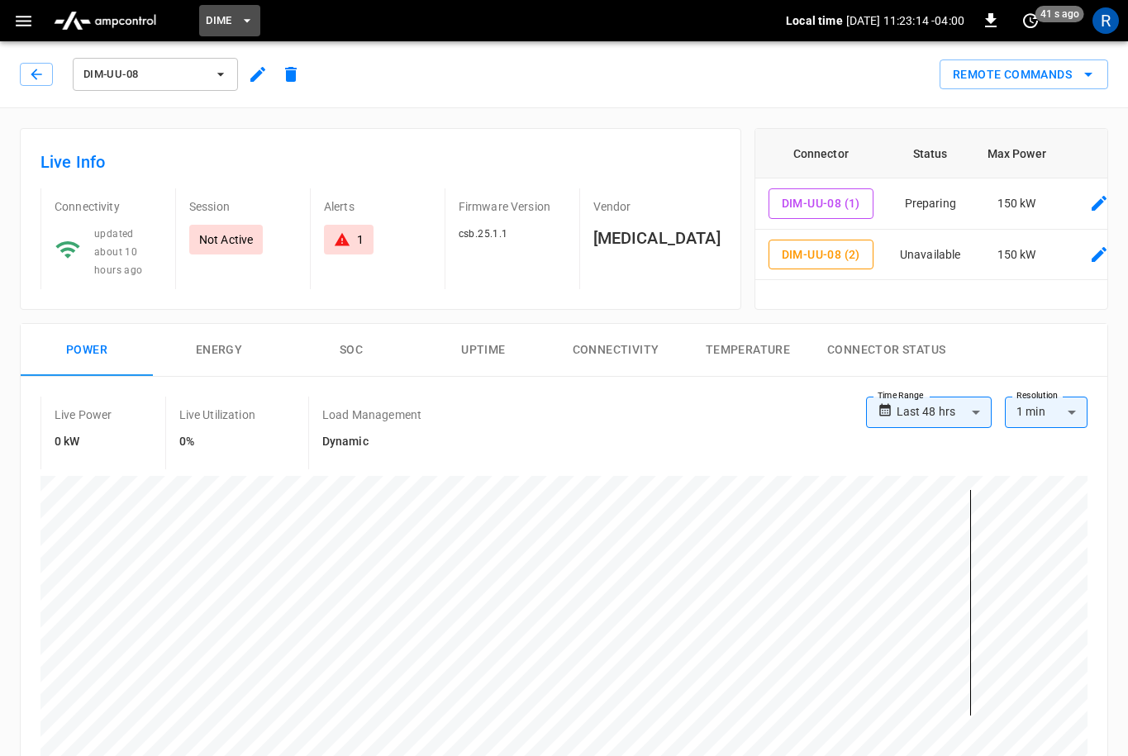
click at [232, 33] on button "Dime" at bounding box center [229, 21] width 61 height 32
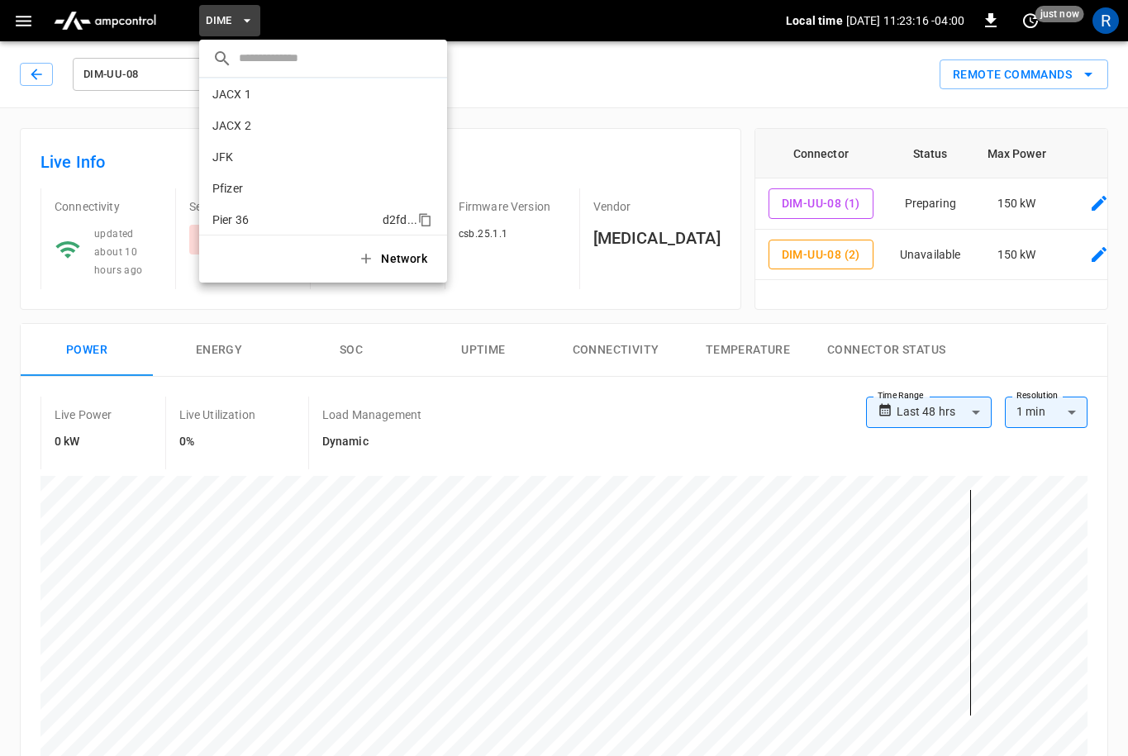
scroll to position [107, 0]
click at [248, 178] on p "Pfizer" at bounding box center [293, 181] width 162 height 17
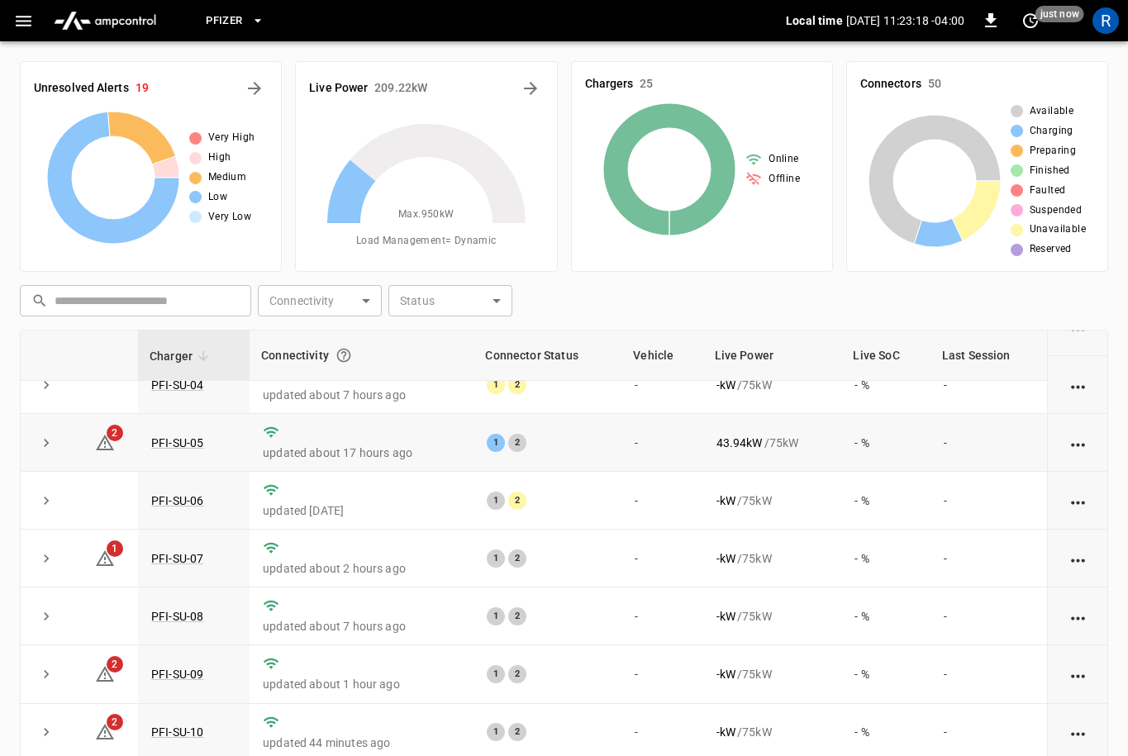
scroll to position [218, 0]
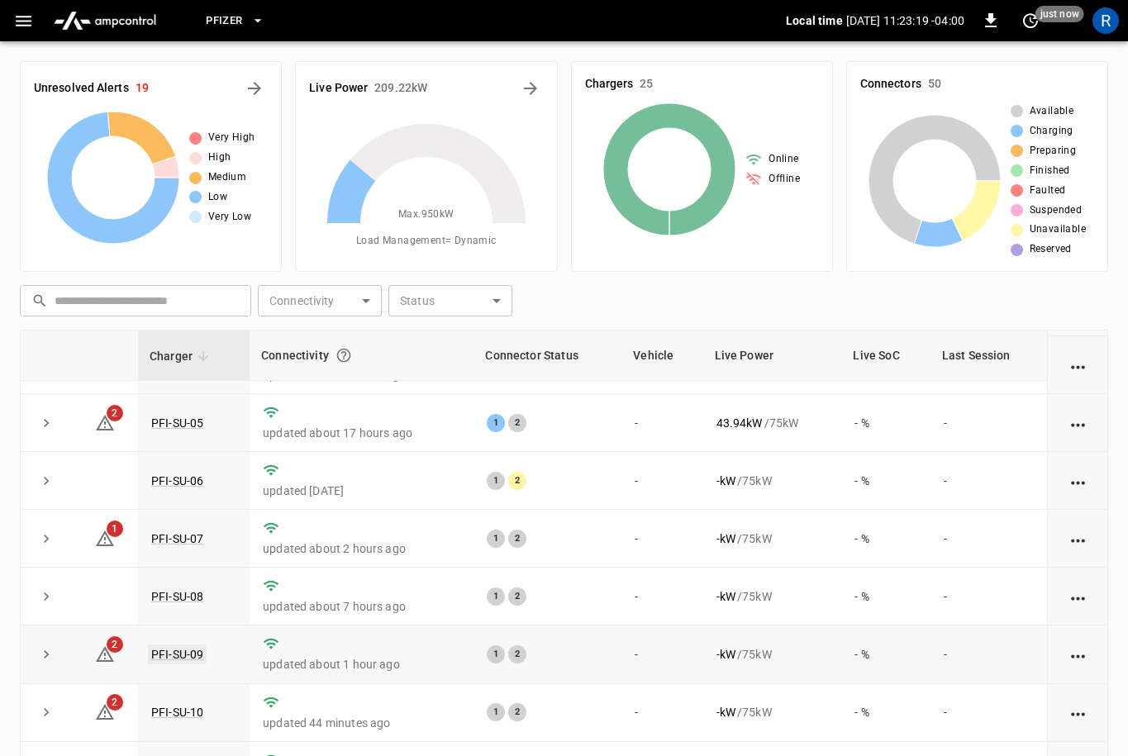
click at [186, 658] on link "PFI-SU-09" at bounding box center [177, 655] width 59 height 20
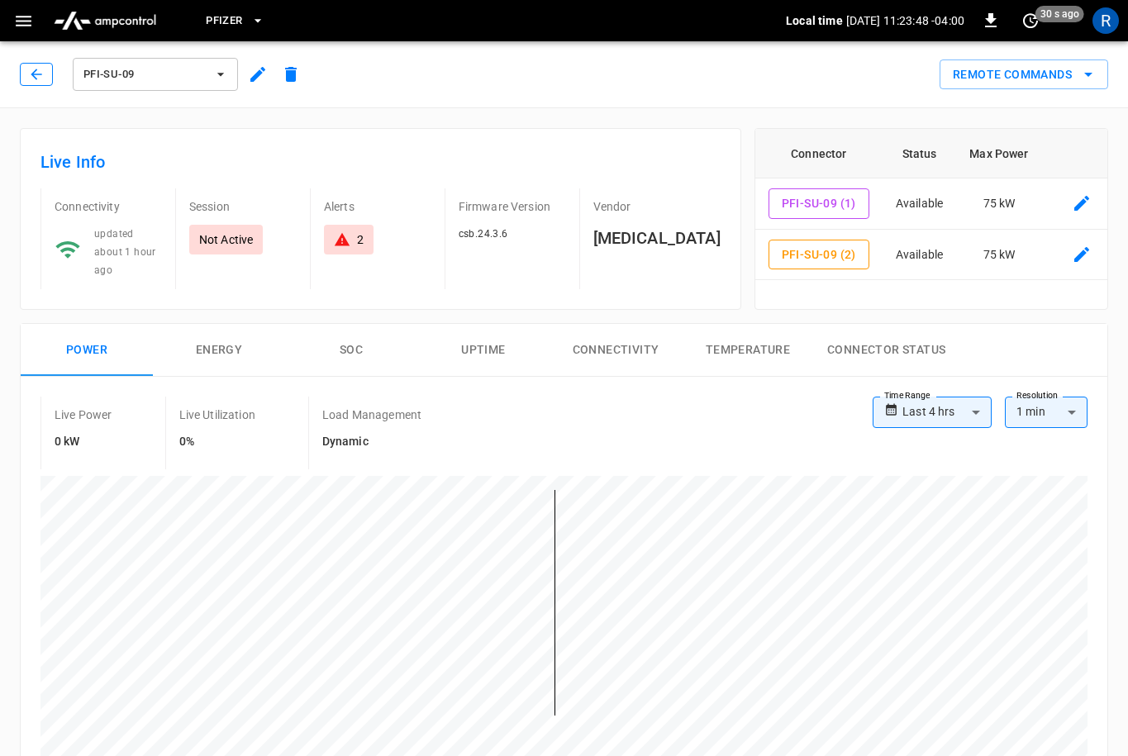
click at [45, 64] on button "button" at bounding box center [36, 74] width 33 height 23
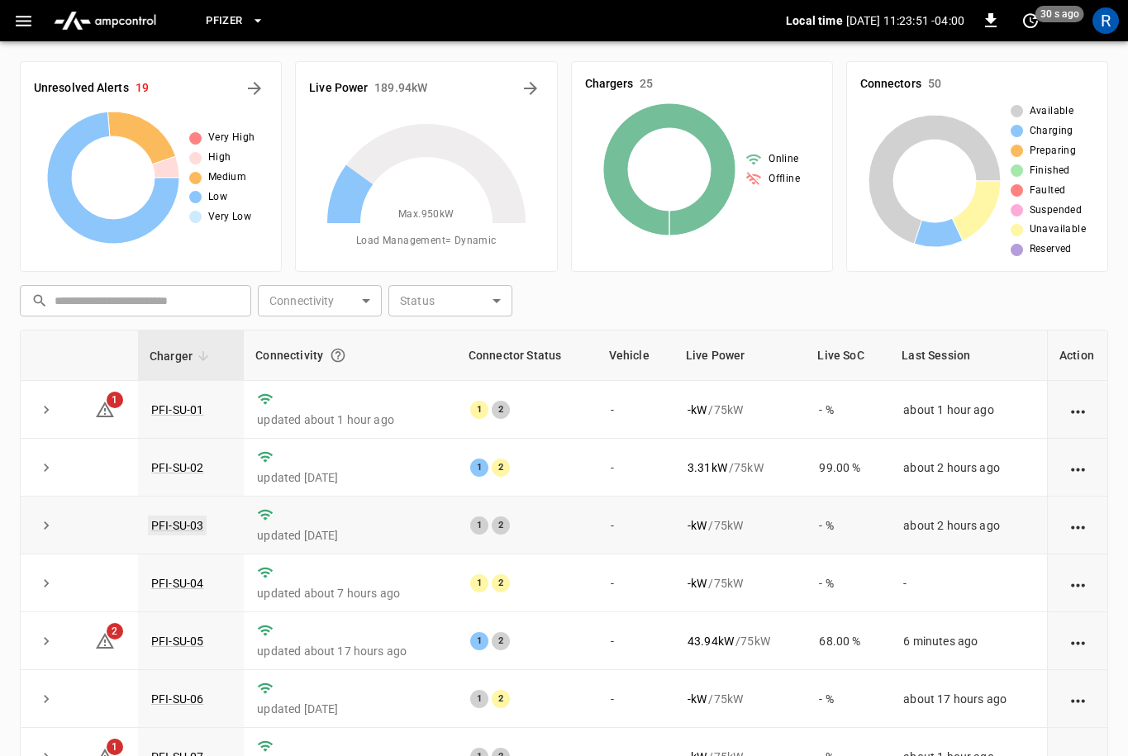
click at [197, 526] on link "PFI-SU-03" at bounding box center [177, 526] width 59 height 20
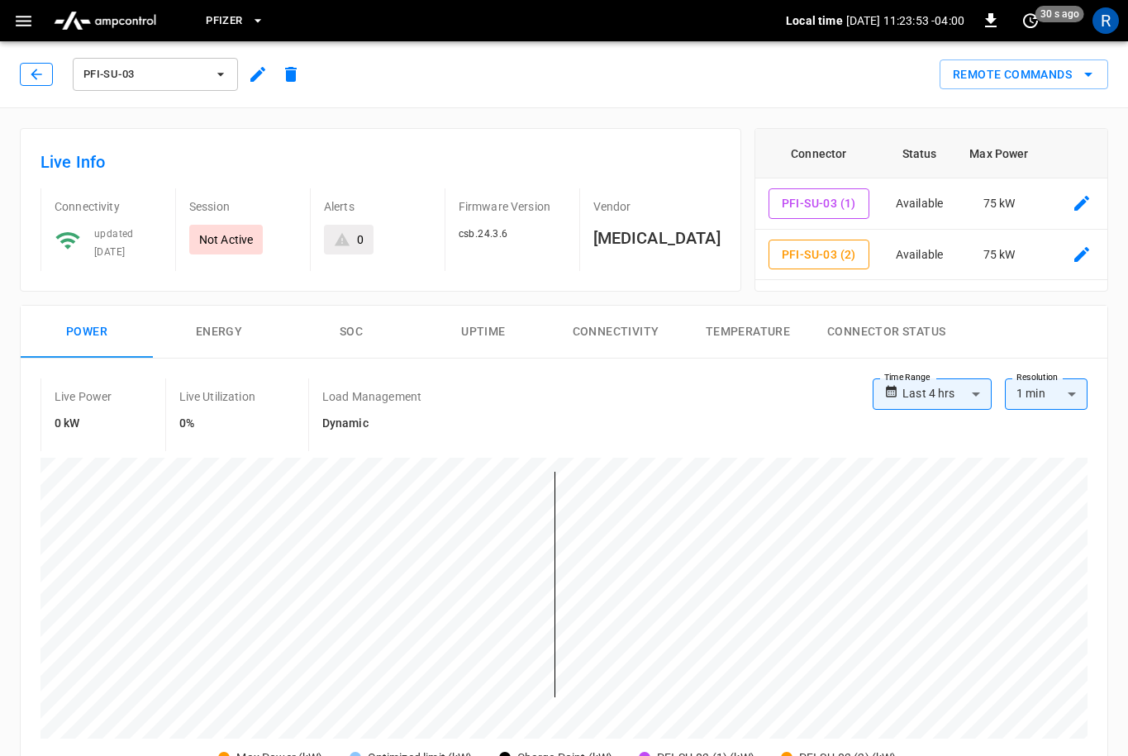
click at [39, 79] on icon "button" at bounding box center [36, 74] width 17 height 17
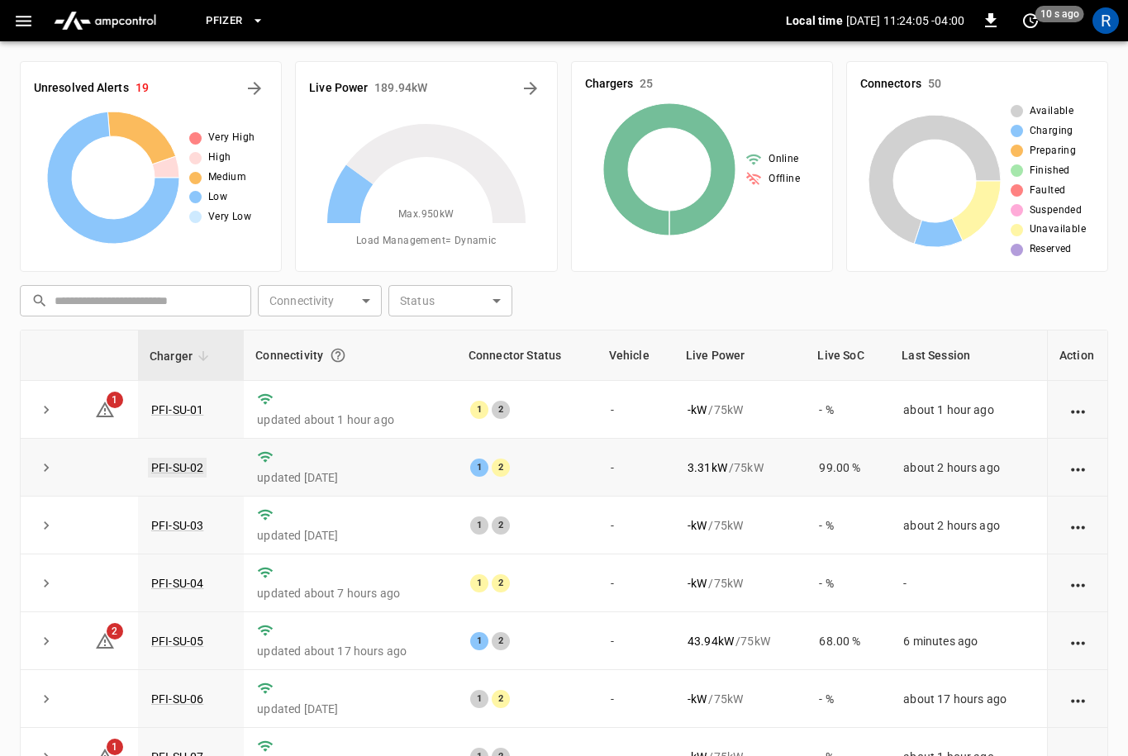
click at [193, 465] on link "PFI-SU-02" at bounding box center [177, 468] width 59 height 20
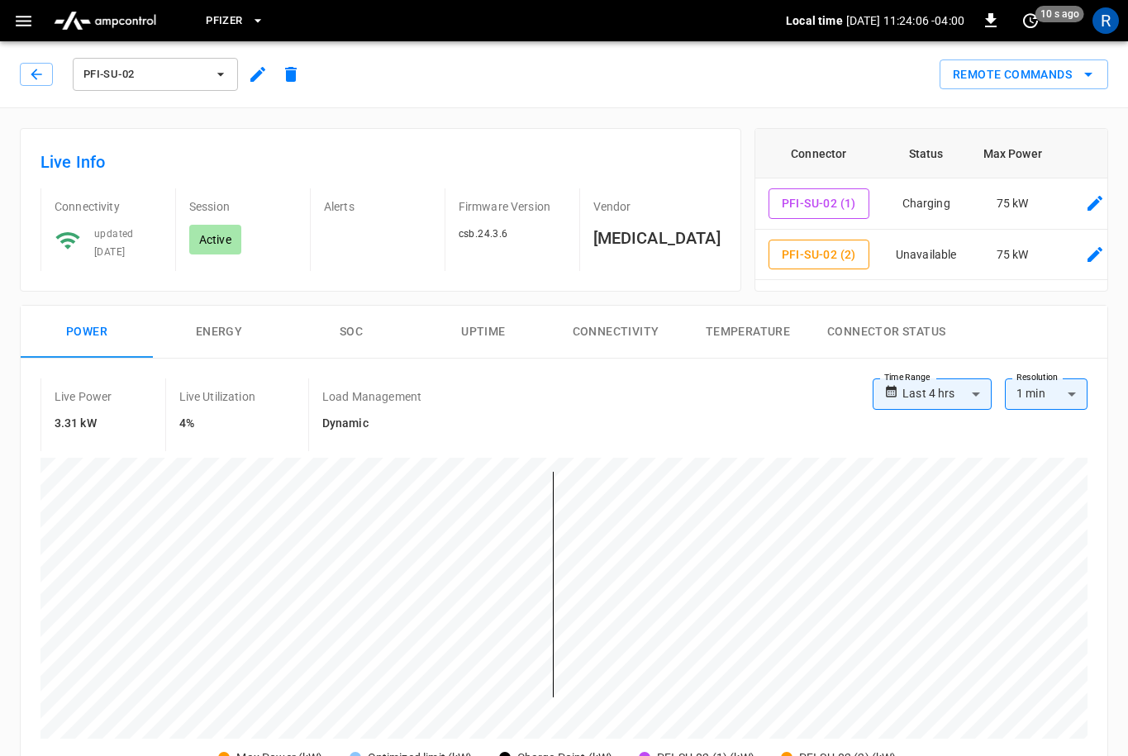
scroll to position [43, 0]
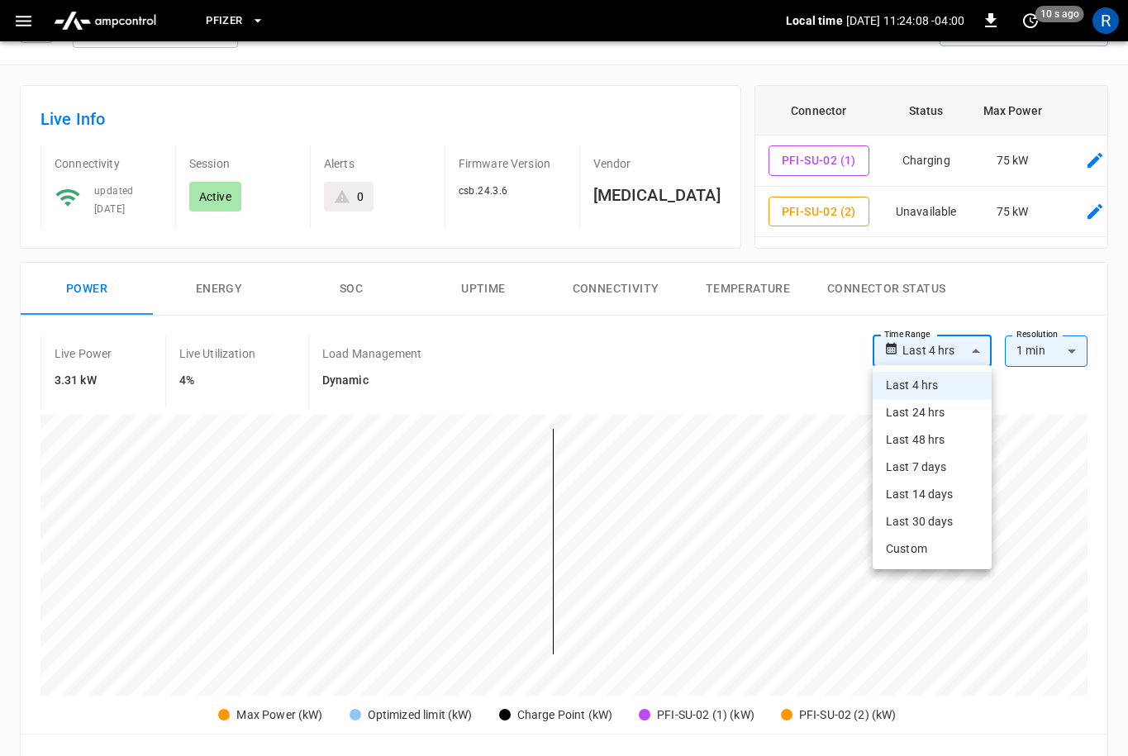
click at [948, 345] on body "**********" at bounding box center [564, 733] width 1128 height 1553
click at [944, 408] on li "Last 24 hrs" at bounding box center [932, 412] width 119 height 27
type input "**********"
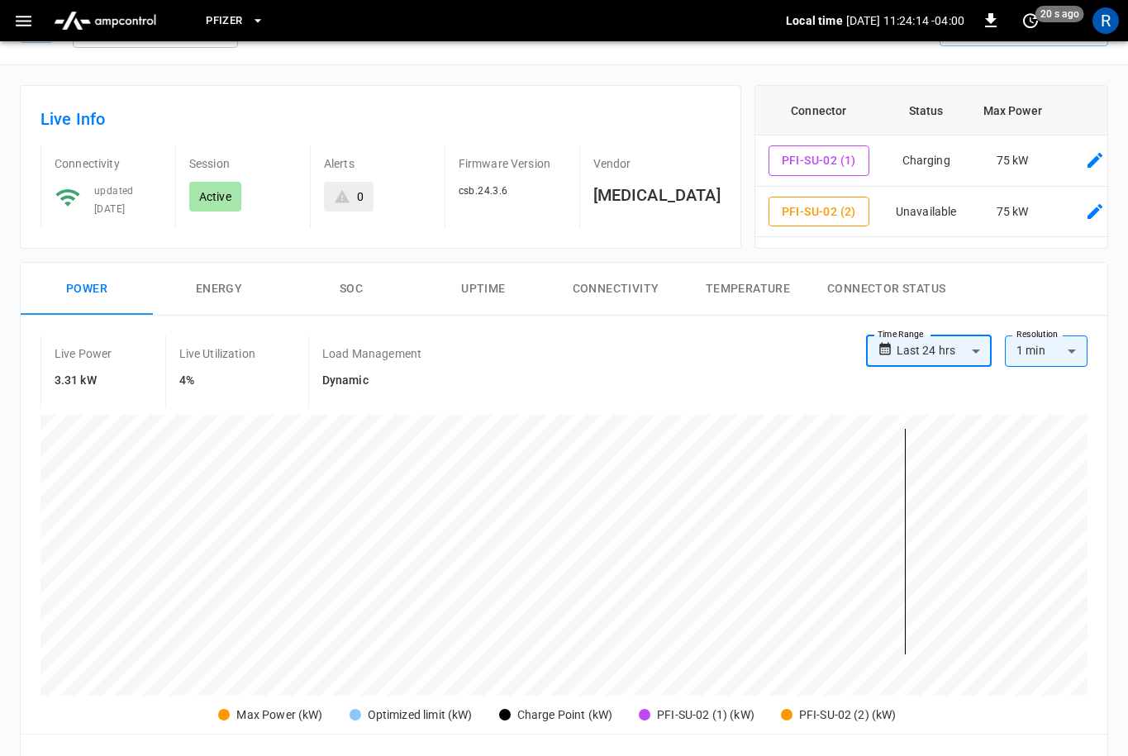
scroll to position [0, 0]
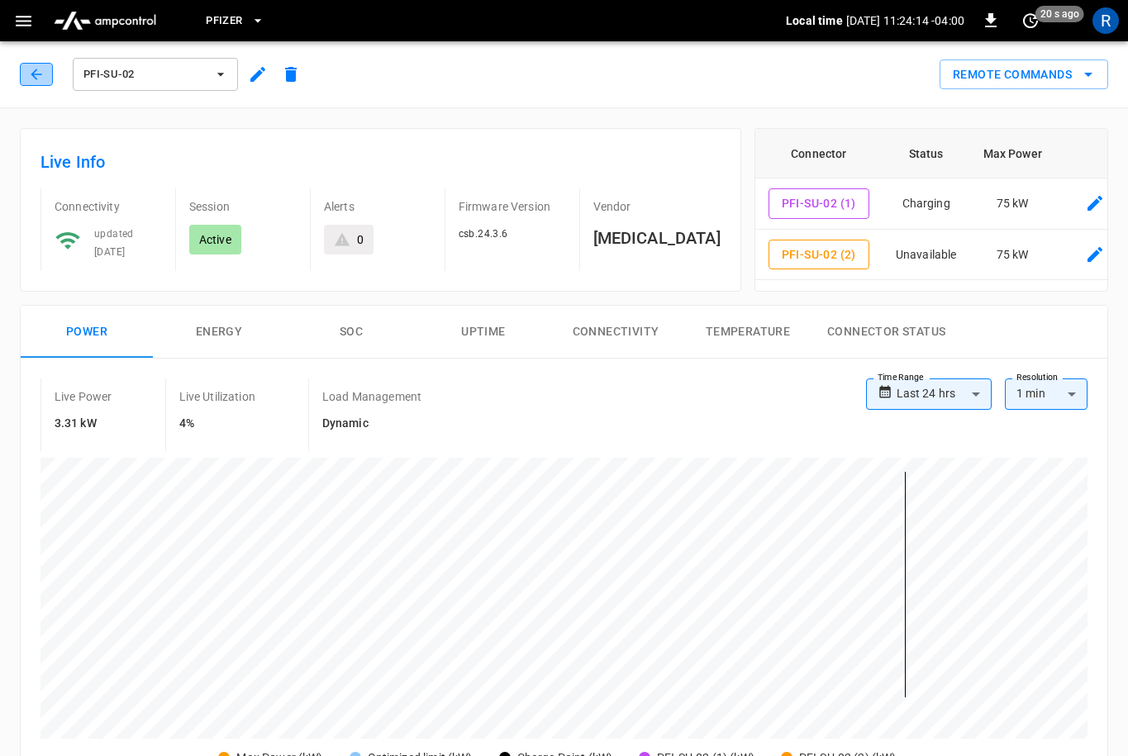
click at [39, 71] on icon "button" at bounding box center [36, 74] width 17 height 17
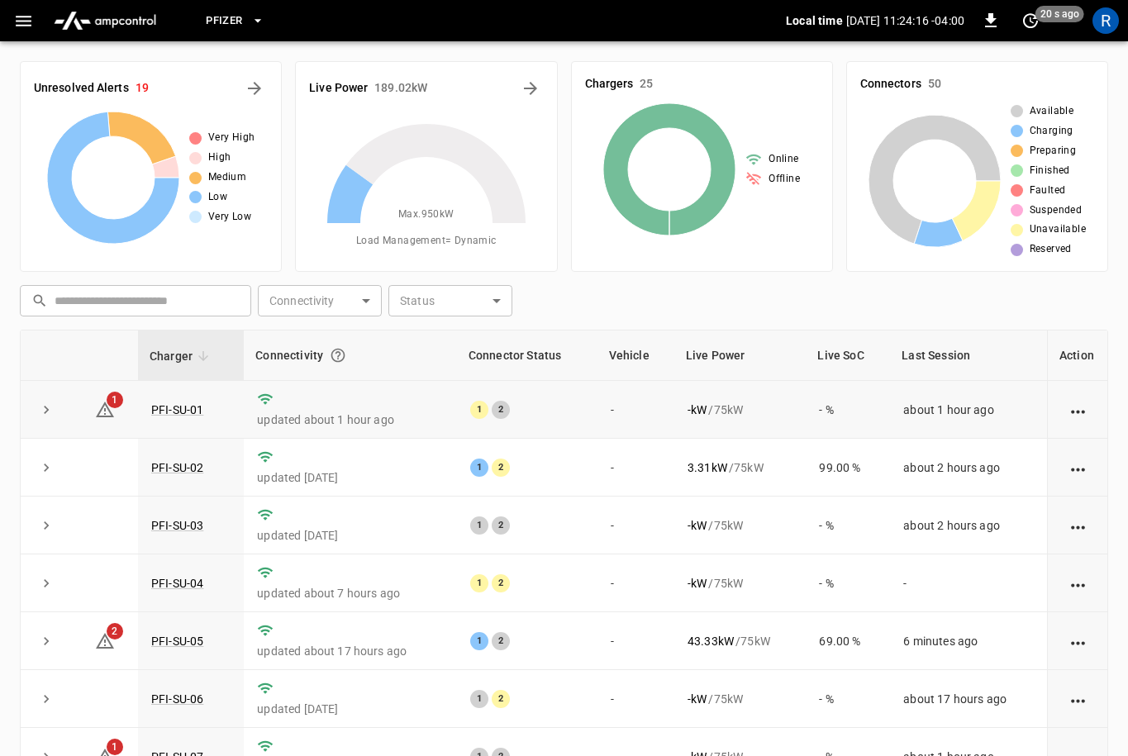
click at [192, 392] on td "PFI-SU-01" at bounding box center [191, 410] width 106 height 58
click at [188, 407] on link "PFI-SU-01" at bounding box center [177, 410] width 59 height 20
